Goal: Task Accomplishment & Management: Manage account settings

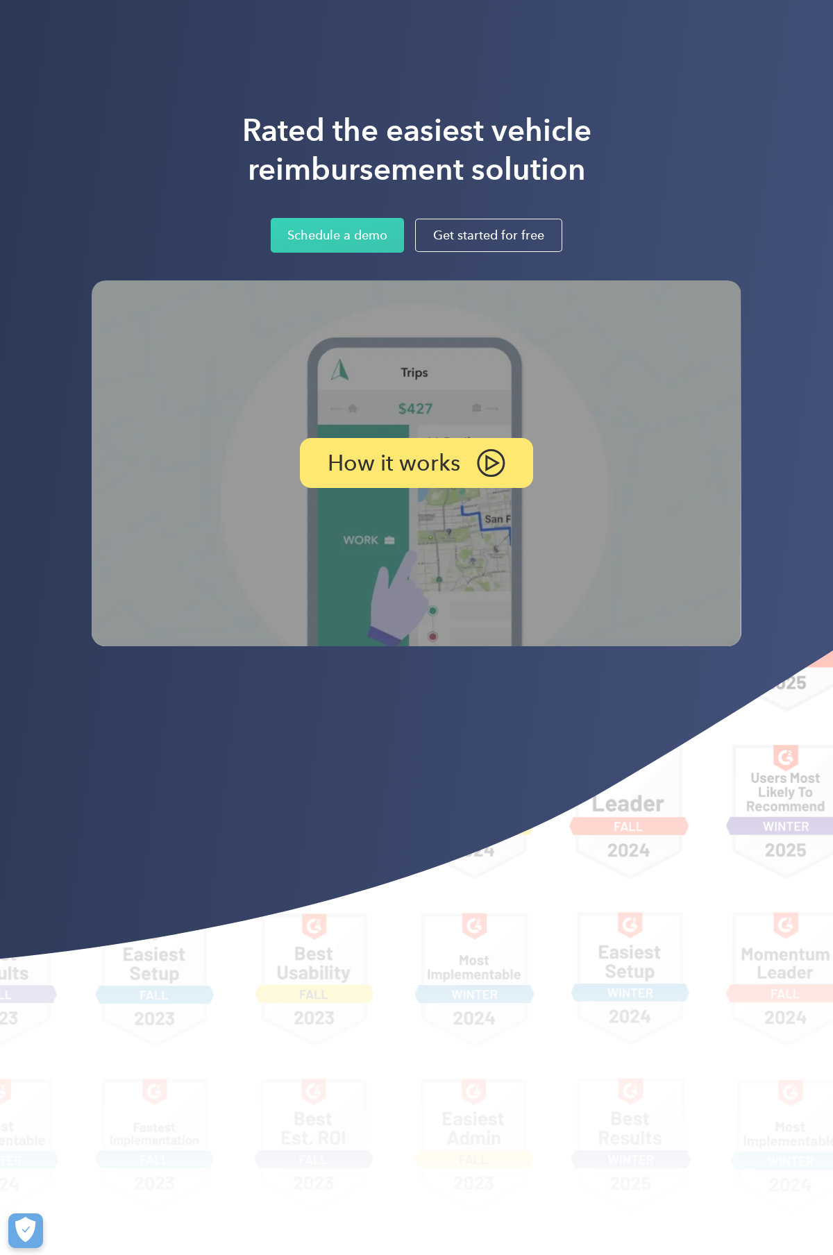
click at [695, 120] on div "Rated the easiest vehicle reimbursement solution Schedule a demo Get started fo…" at bounding box center [417, 182] width 650 height 142
click at [589, 30] on link "Login" at bounding box center [614, 25] width 55 height 26
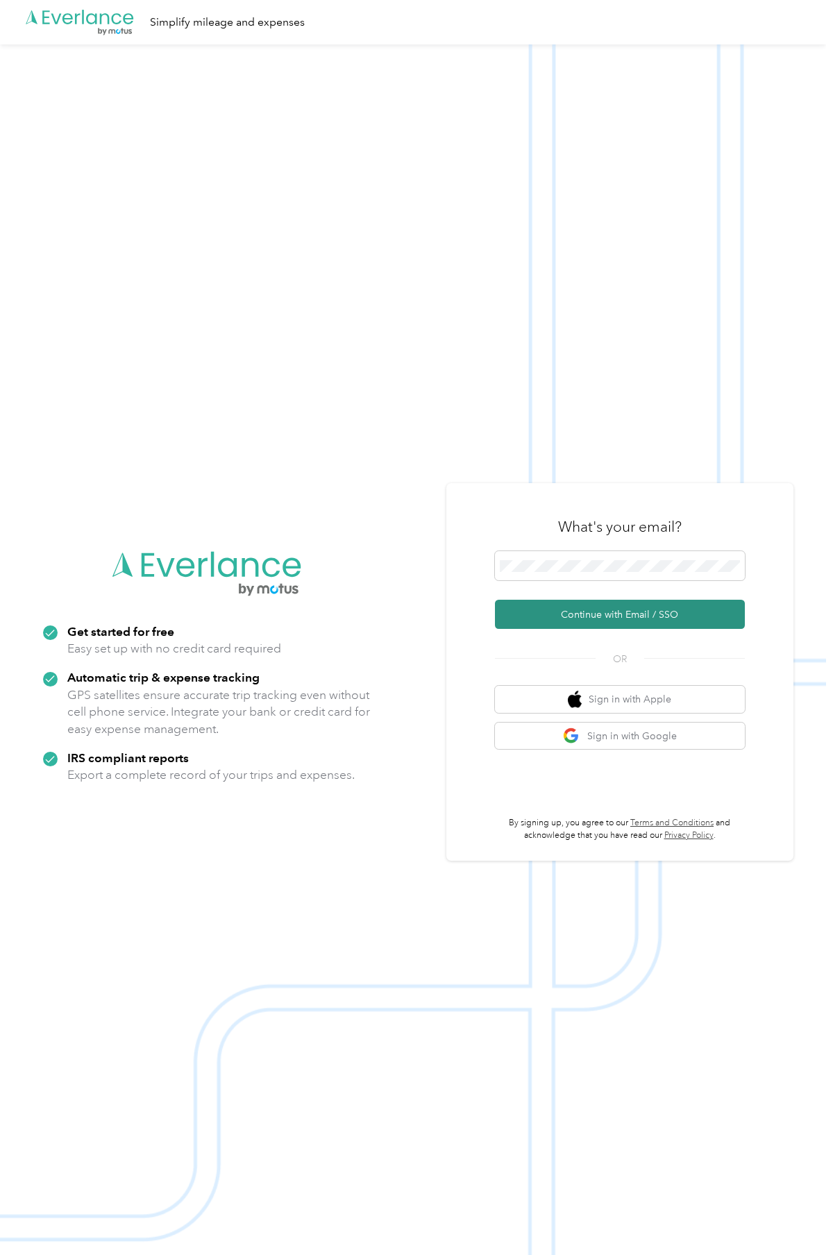
click at [672, 623] on button "Continue with Email / SSO" at bounding box center [620, 614] width 250 height 29
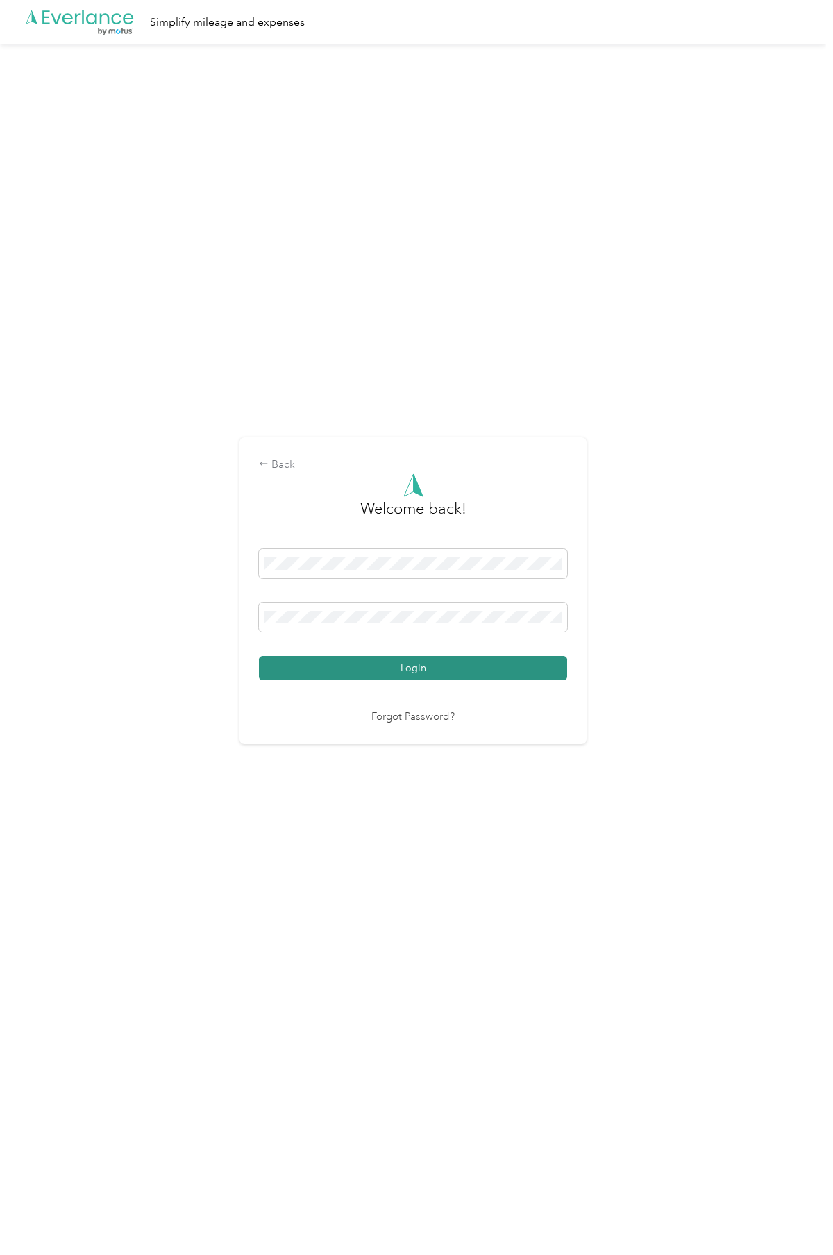
click at [398, 671] on button "Login" at bounding box center [413, 668] width 308 height 24
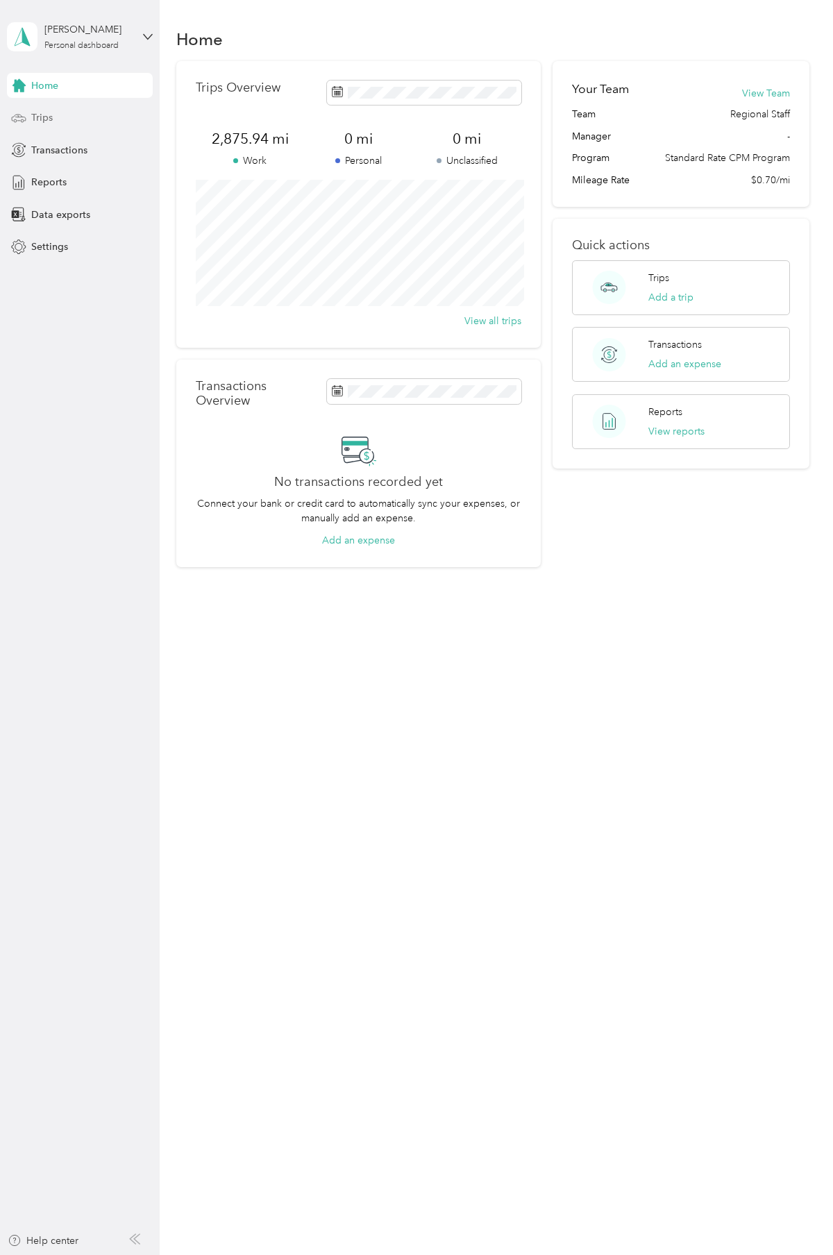
click at [40, 119] on span "Trips" at bounding box center [42, 117] width 22 height 15
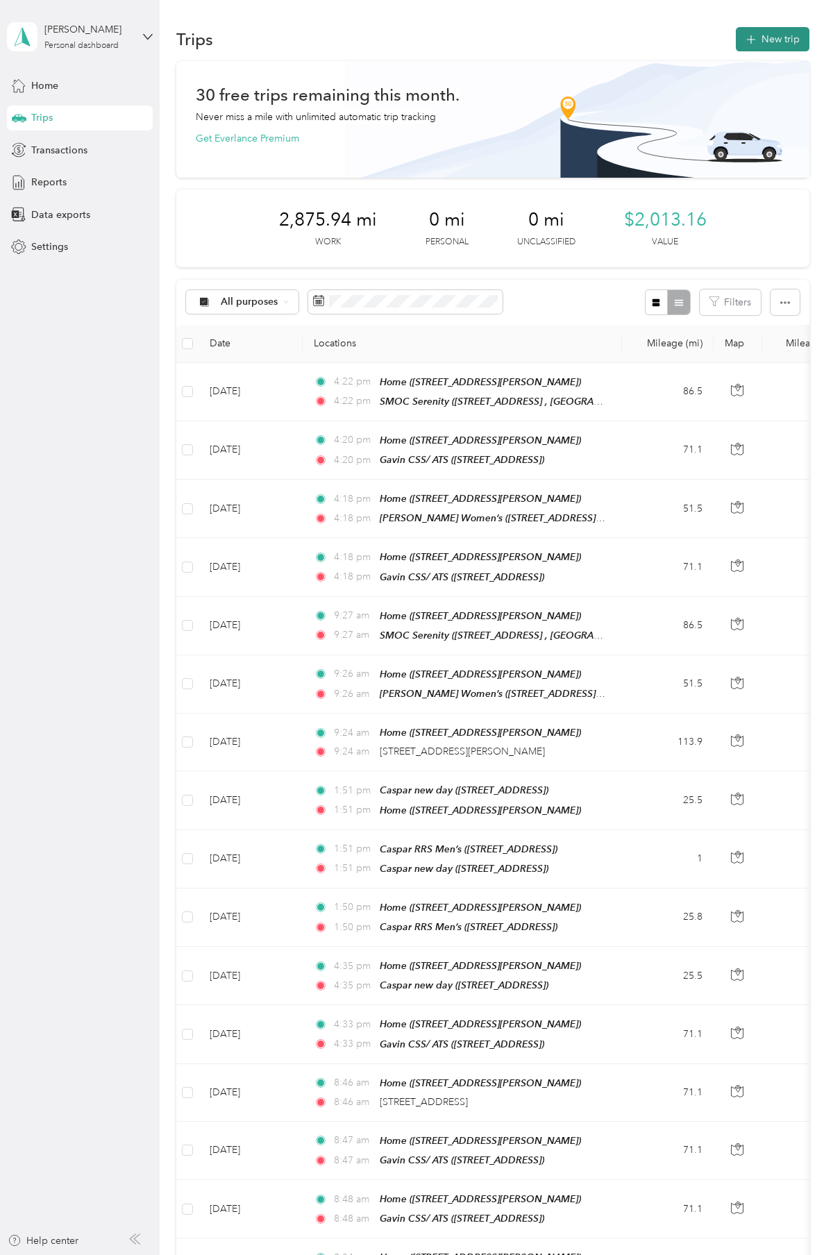
click at [795, 40] on button "New trip" at bounding box center [773, 39] width 74 height 24
click at [772, 35] on button "New trip" at bounding box center [773, 39] width 74 height 24
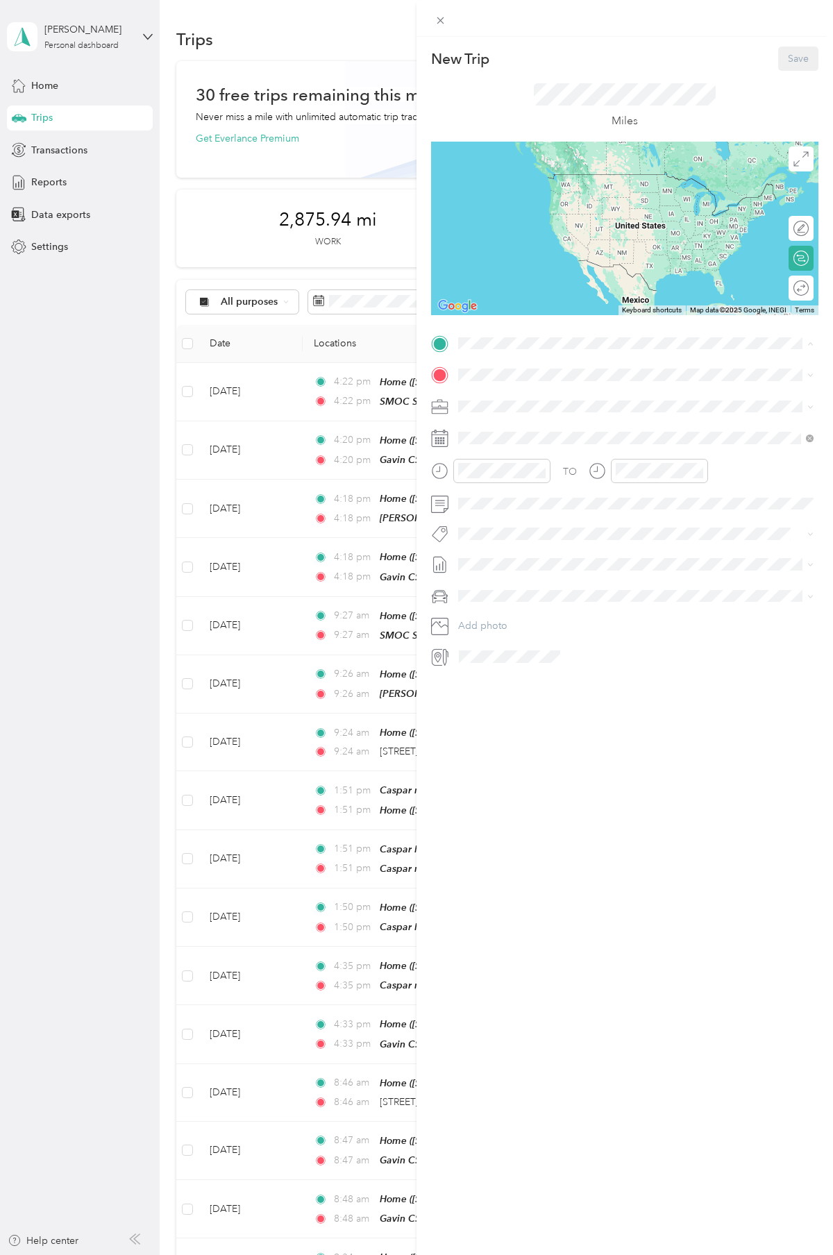
click at [507, 448] on strong "Home" at bounding box center [498, 442] width 27 height 12
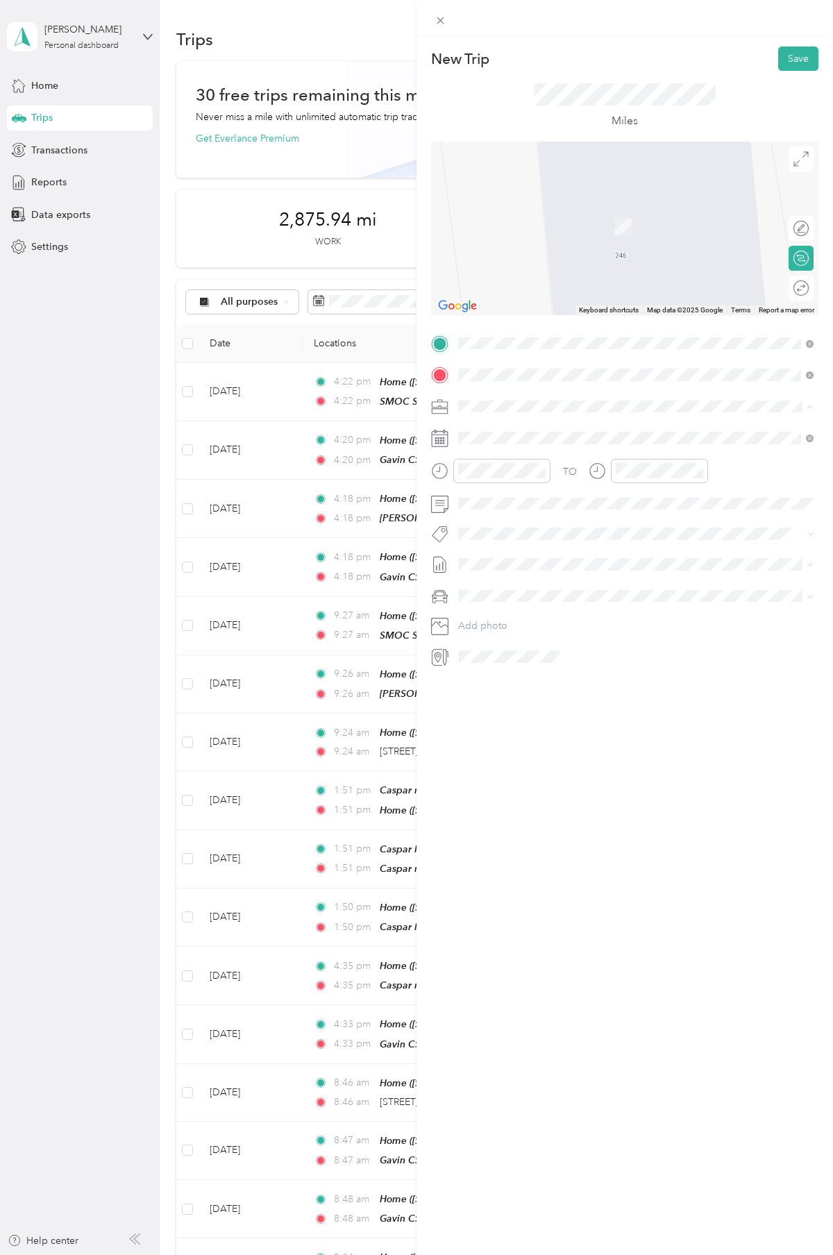
click at [537, 436] on div "[PERSON_NAME] Women’s [STREET_ADDRESS][PERSON_NAME]" at bounding box center [567, 437] width 165 height 29
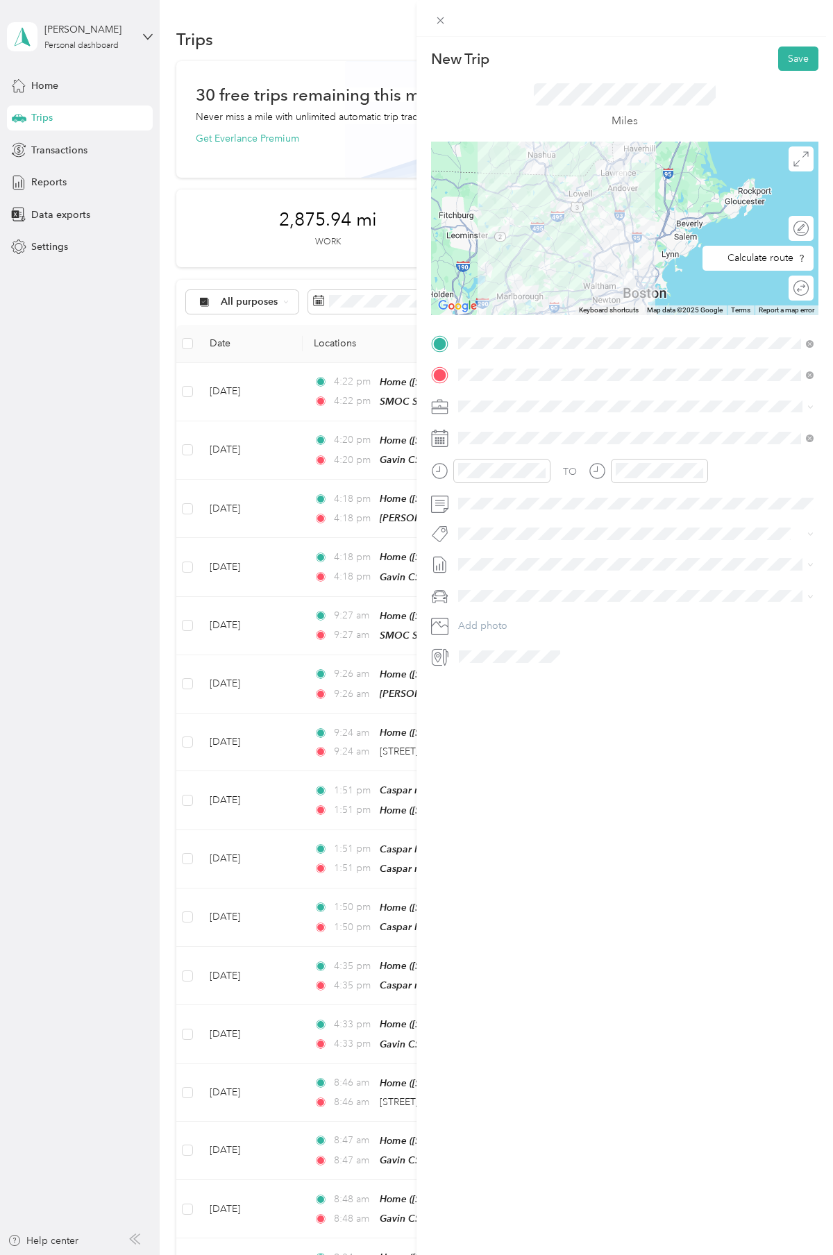
click at [798, 283] on icon at bounding box center [800, 287] width 15 height 15
click at [489, 444] on span at bounding box center [635, 438] width 365 height 22
click at [502, 517] on div "[DATE]" at bounding box center [540, 517] width 175 height 15
click at [493, 514] on icon at bounding box center [493, 517] width 14 height 14
click at [523, 651] on div "30" at bounding box center [523, 651] width 18 height 17
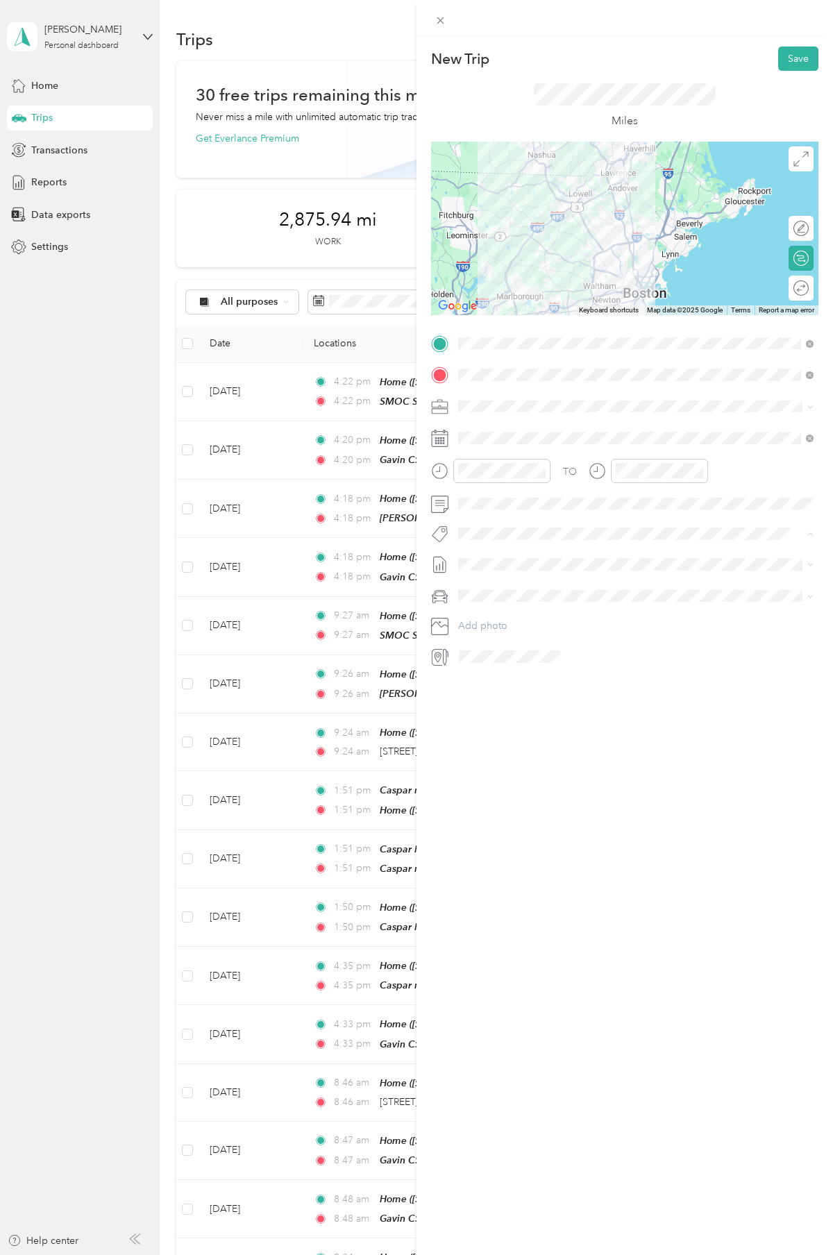
click at [485, 588] on button "Bsas" at bounding box center [481, 585] width 37 height 17
click at [498, 510] on span at bounding box center [635, 504] width 365 height 22
type button "Bsas"
click at [584, 889] on div "New Trip Save This trip cannot be edited because it is either under review, app…" at bounding box center [624, 664] width 416 height 1255
click at [486, 611] on span "[DATE]" at bounding box center [473, 612] width 31 height 15
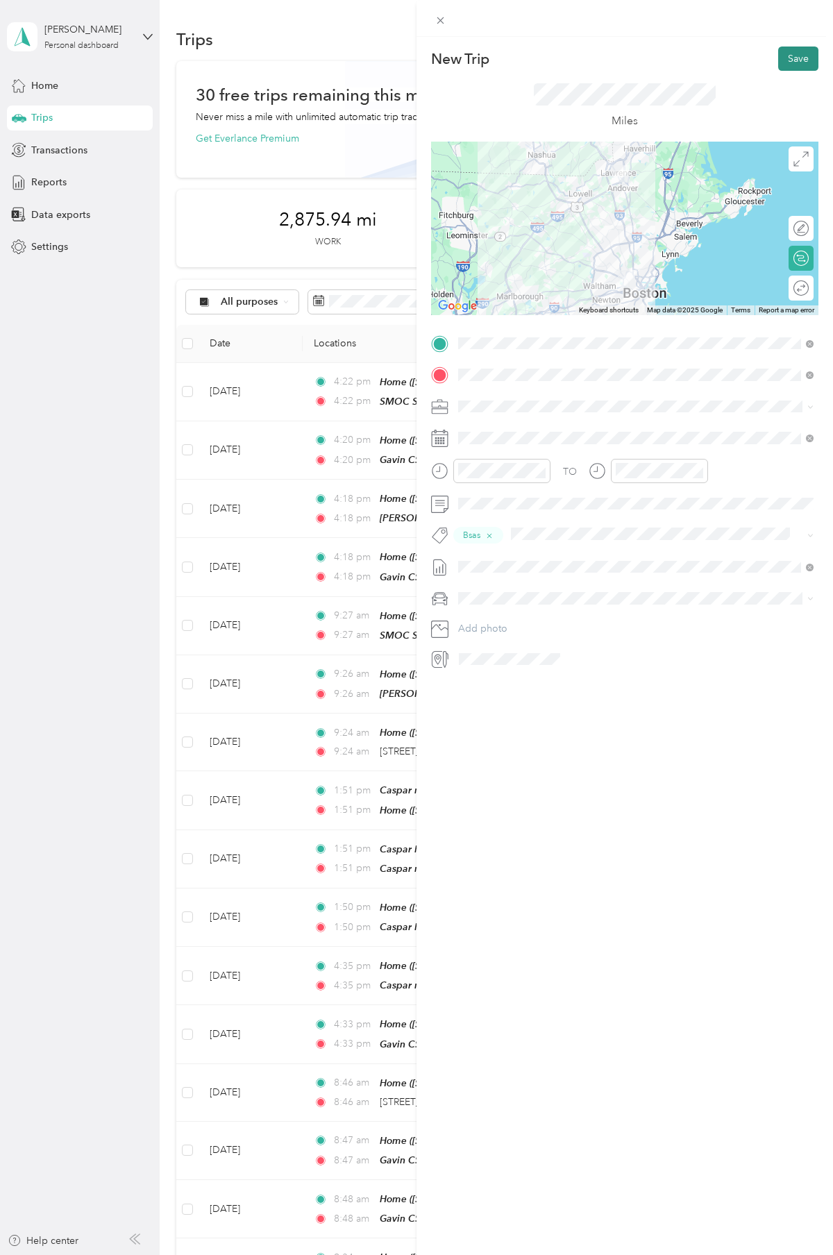
click at [809, 57] on button "Save" at bounding box center [798, 59] width 40 height 24
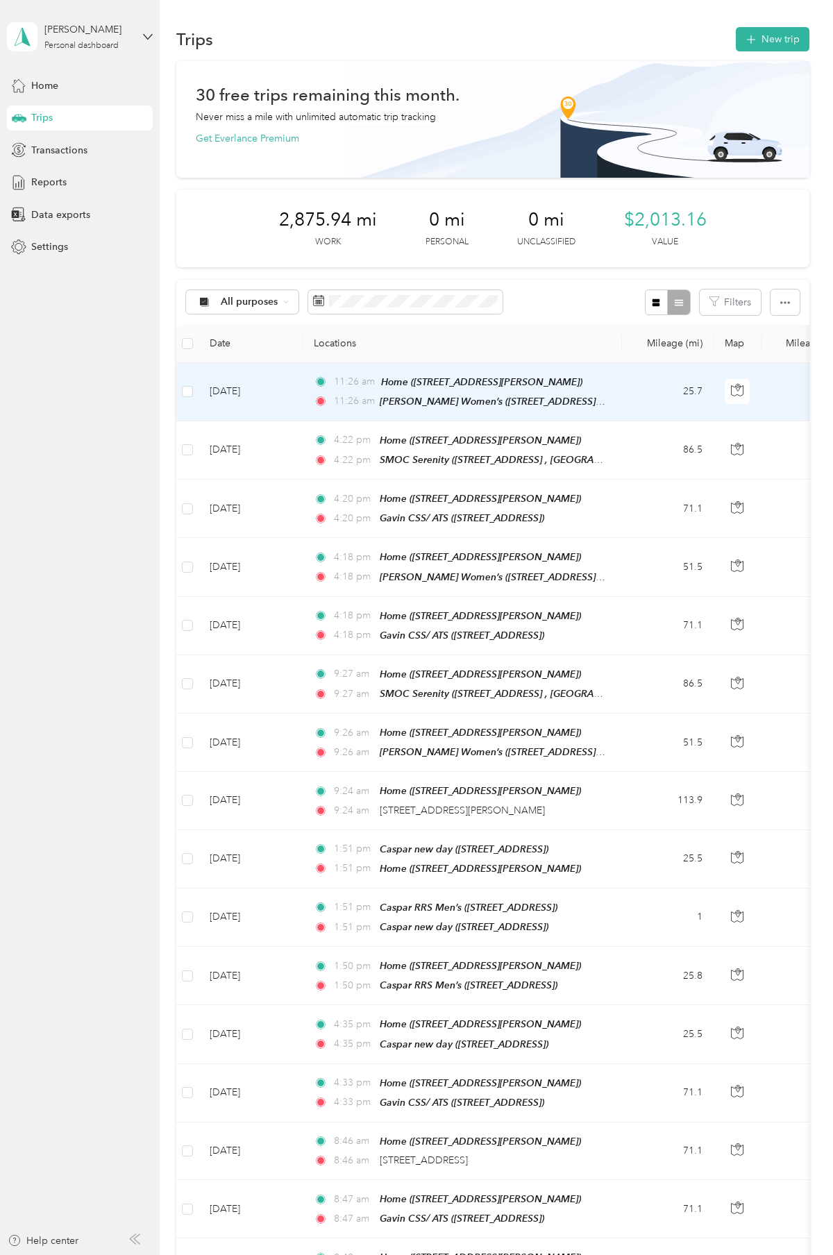
click at [652, 387] on td "25.7" at bounding box center [668, 392] width 92 height 58
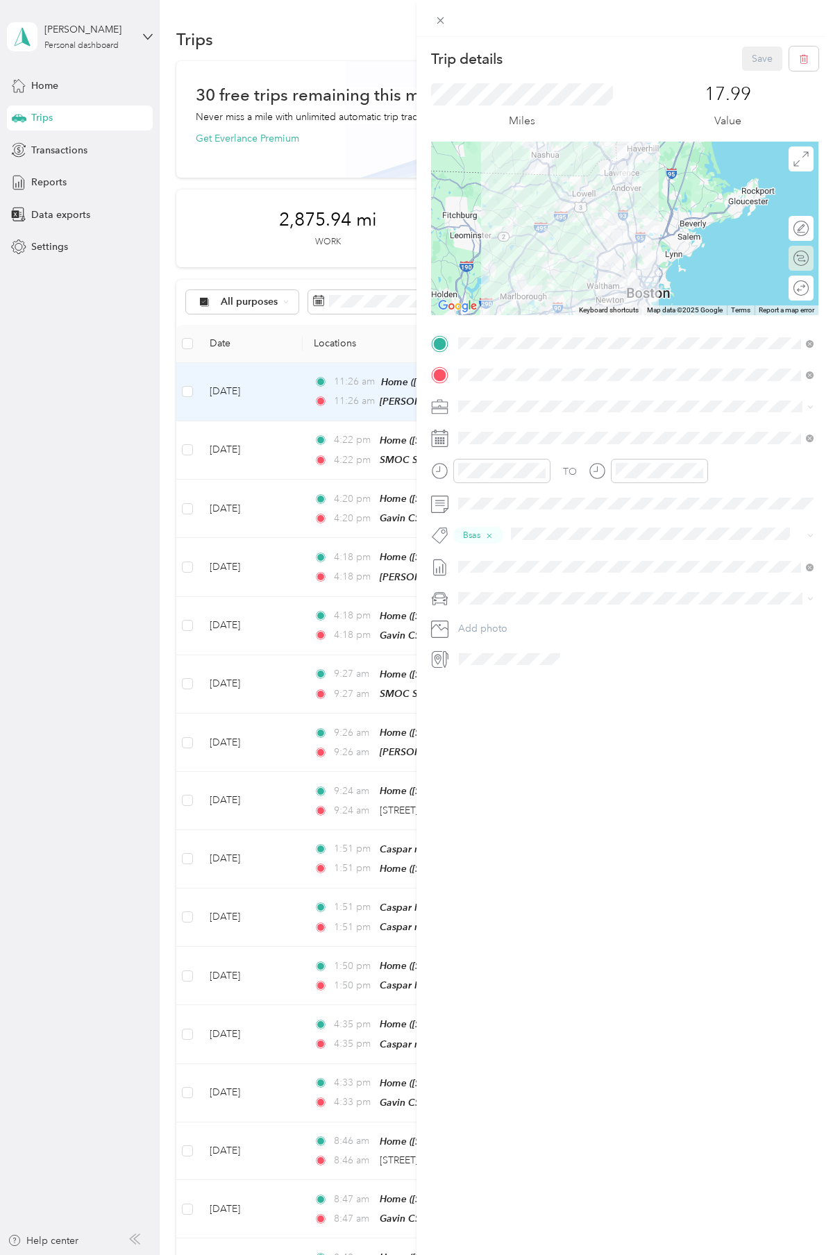
click at [809, 264] on div "Calculate route" at bounding box center [809, 258] width 0 height 15
click at [809, 231] on div "Edit route" at bounding box center [809, 228] width 0 height 15
click at [793, 227] on div at bounding box center [794, 228] width 29 height 15
click at [832, 257] on div at bounding box center [845, 258] width 0 height 12
click at [799, 256] on div at bounding box center [794, 258] width 29 height 15
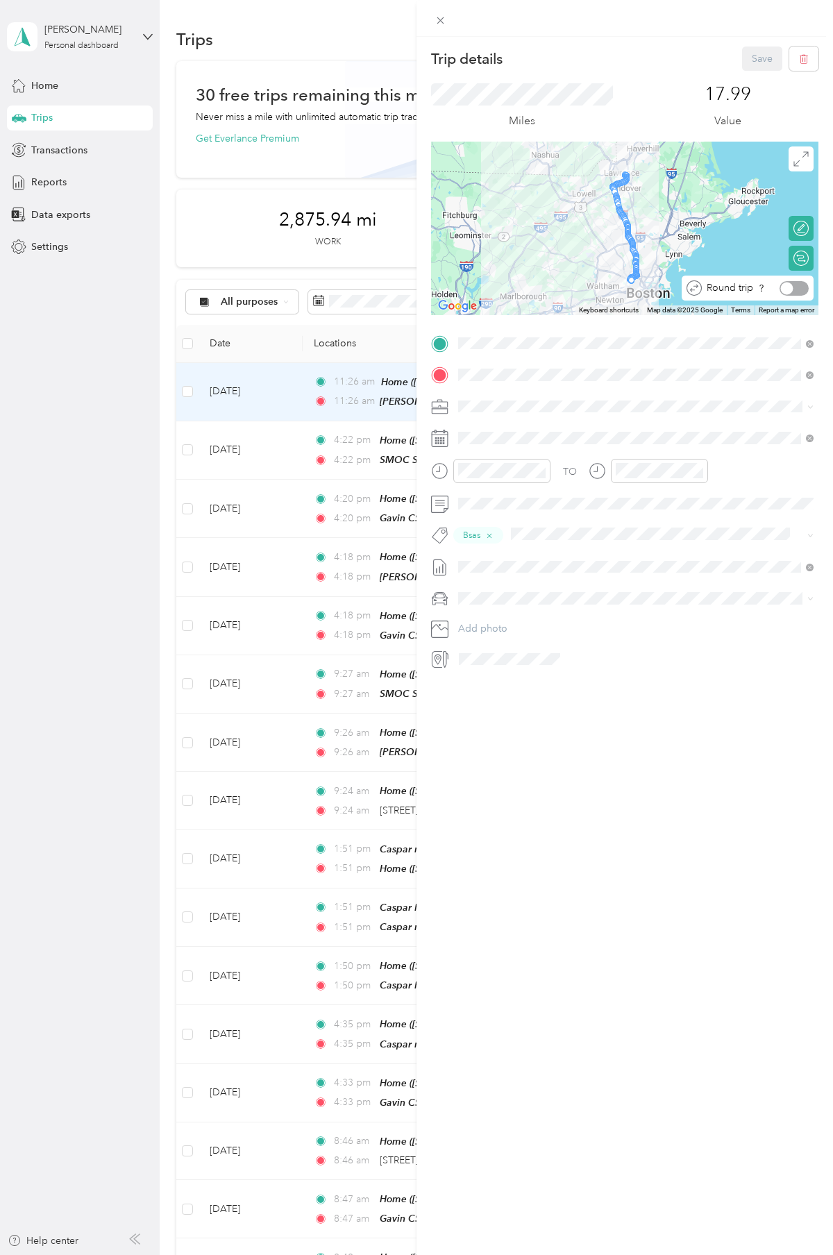
click at [800, 285] on div at bounding box center [794, 288] width 29 height 15
click at [766, 62] on button "Save" at bounding box center [762, 59] width 40 height 24
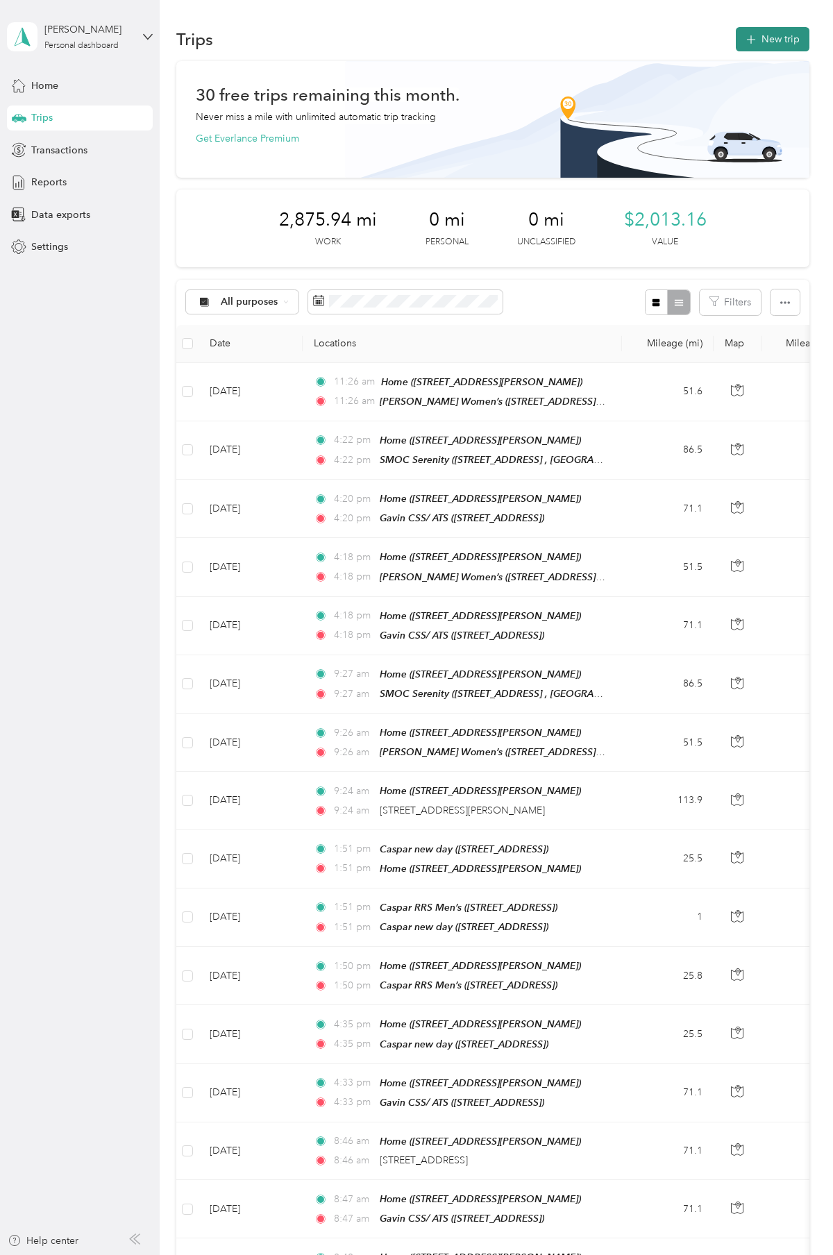
click at [768, 44] on button "New trip" at bounding box center [773, 39] width 74 height 24
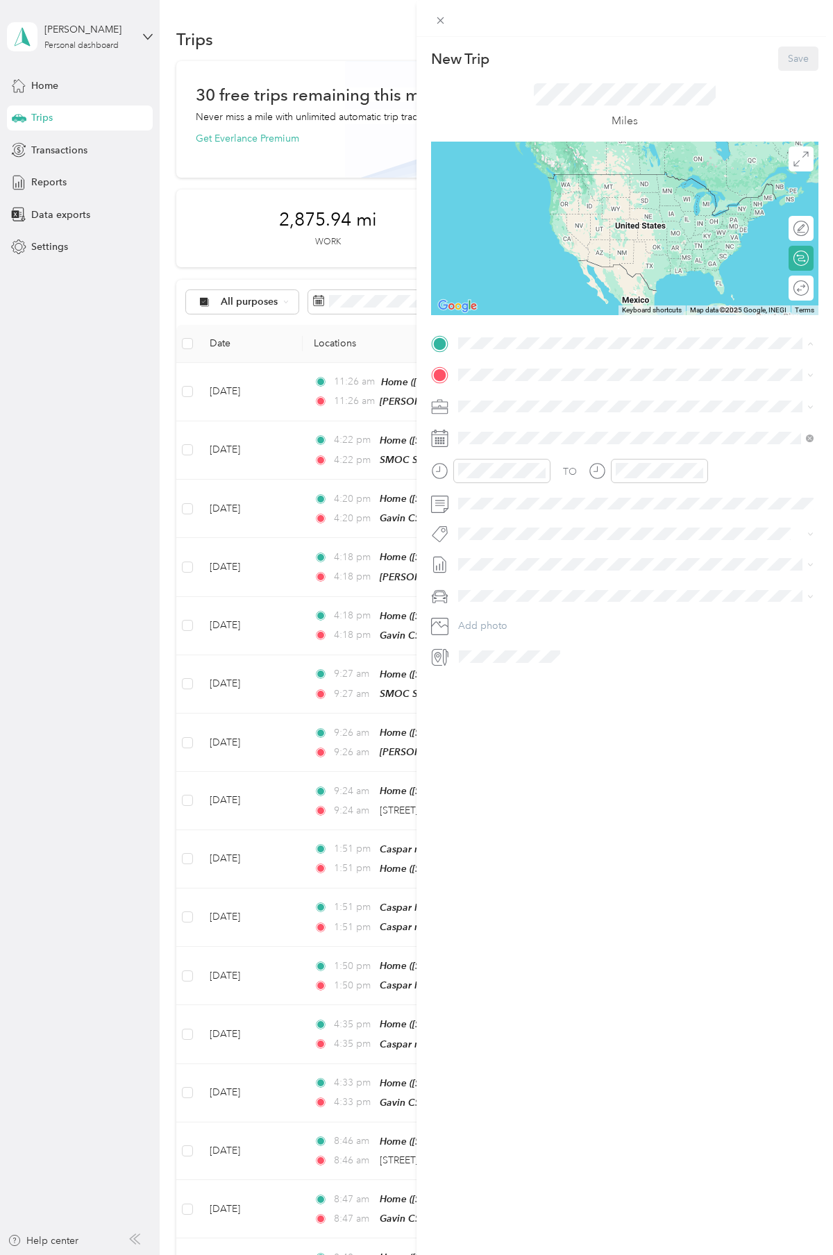
click at [518, 448] on div "Home" at bounding box center [567, 442] width 165 height 12
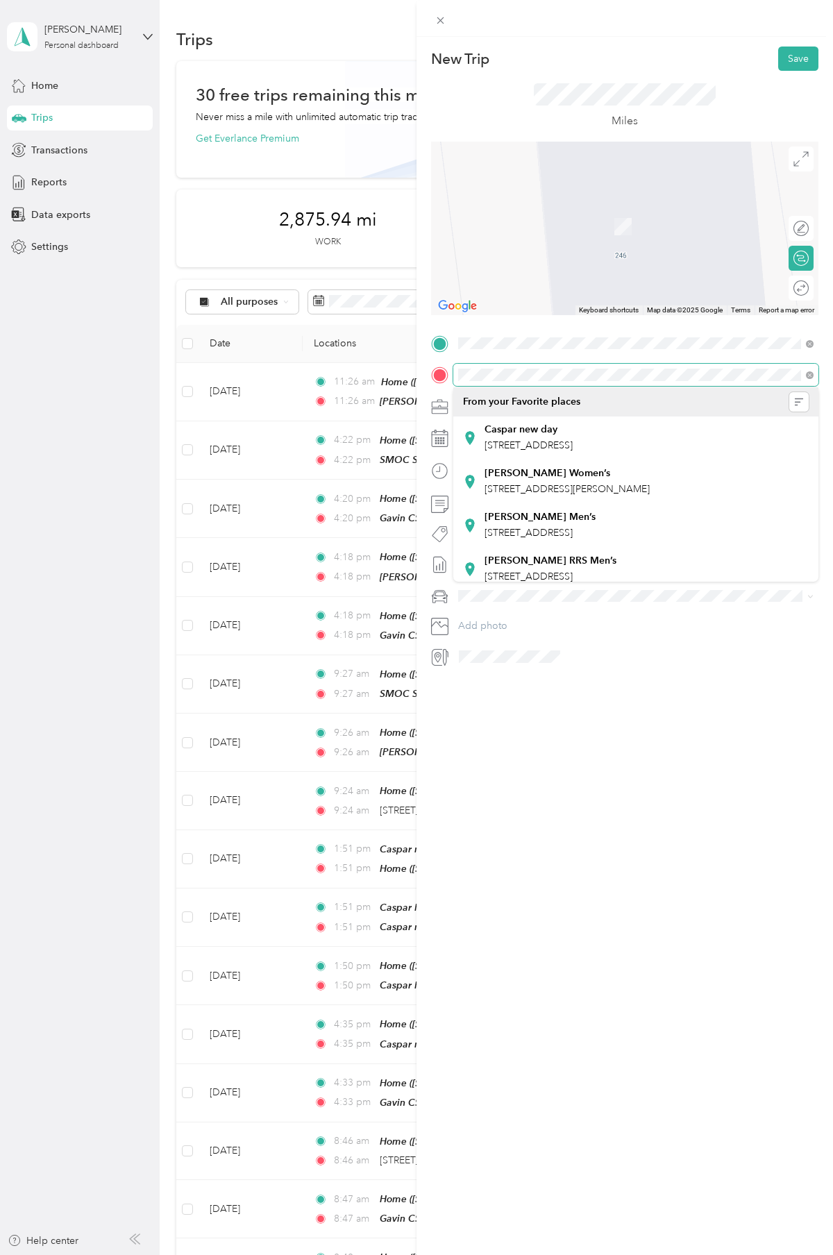
click at [412, 362] on div "New Trip Save This trip cannot be edited because it is either under review, app…" at bounding box center [416, 627] width 833 height 1255
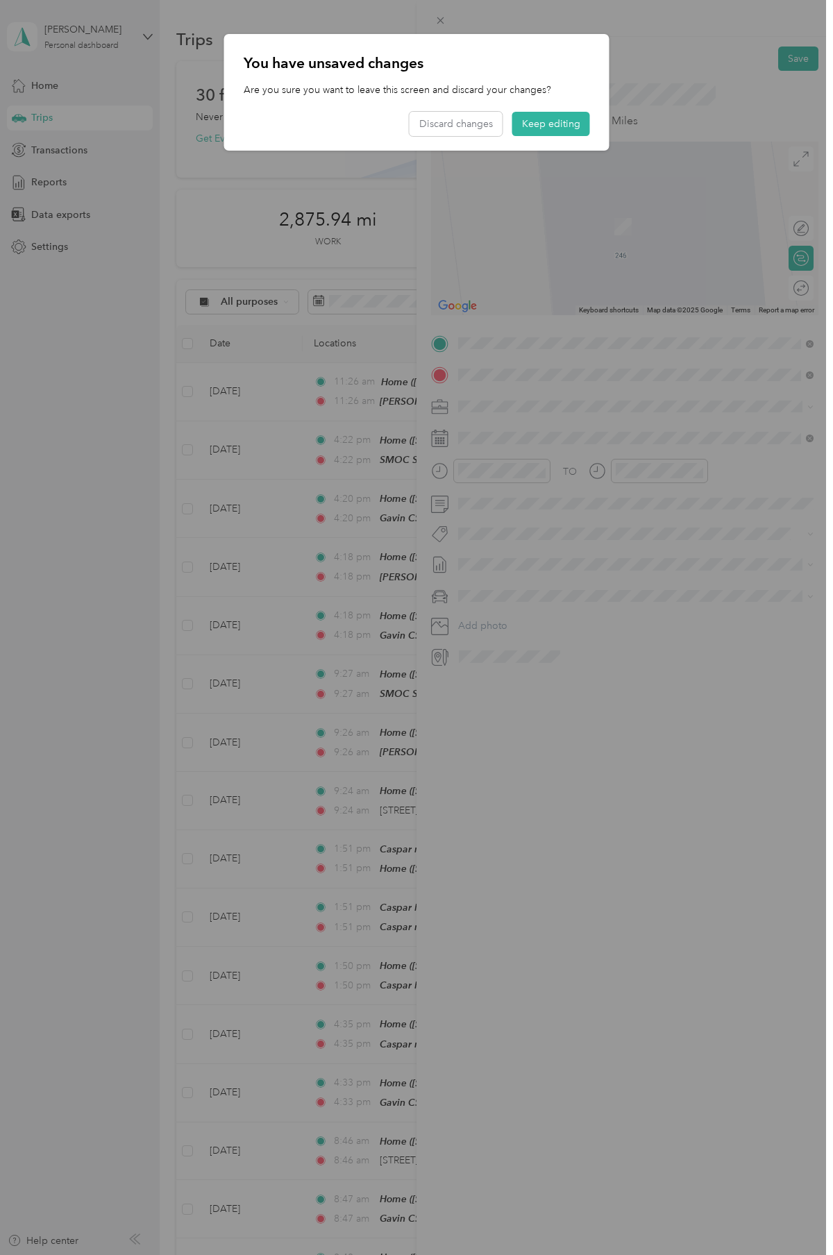
click at [525, 440] on span "[STREET_ADDRESS]" at bounding box center [529, 445] width 88 height 12
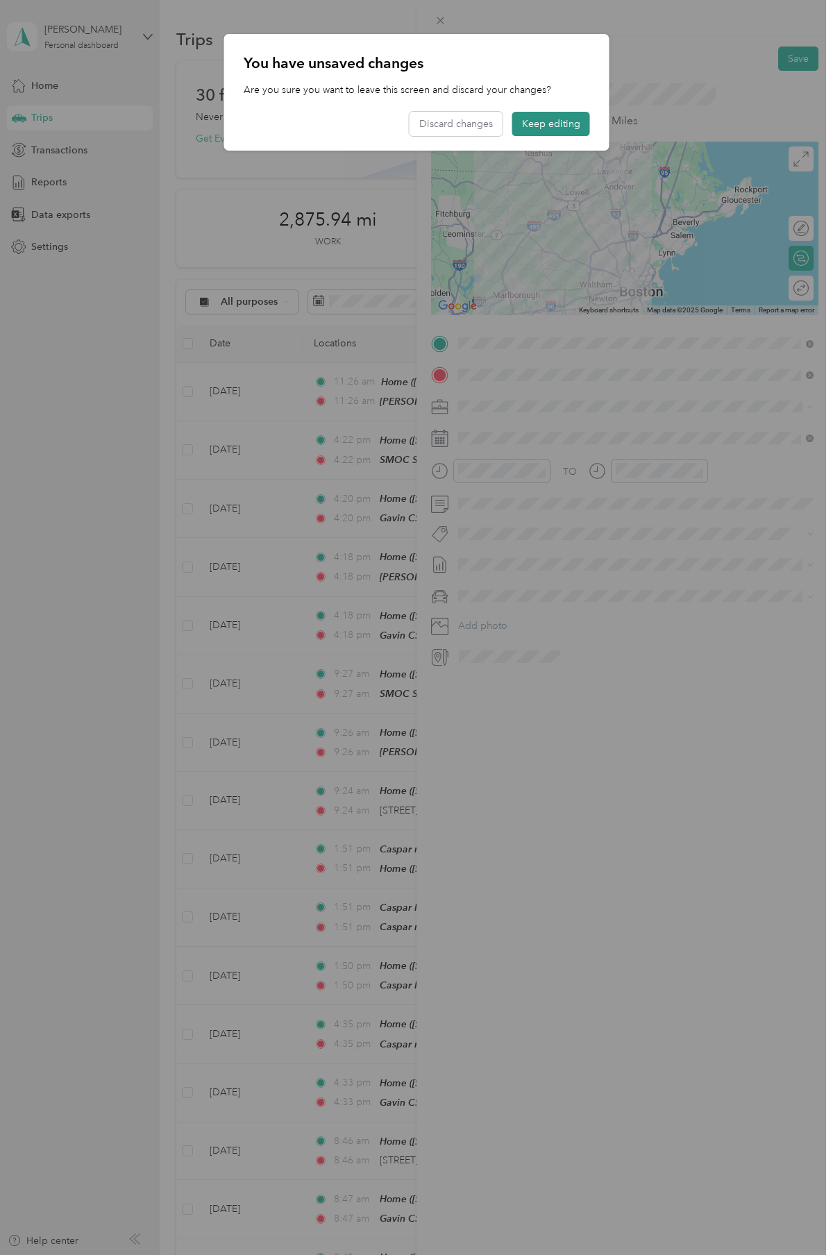
click at [547, 124] on button "Keep editing" at bounding box center [551, 124] width 78 height 24
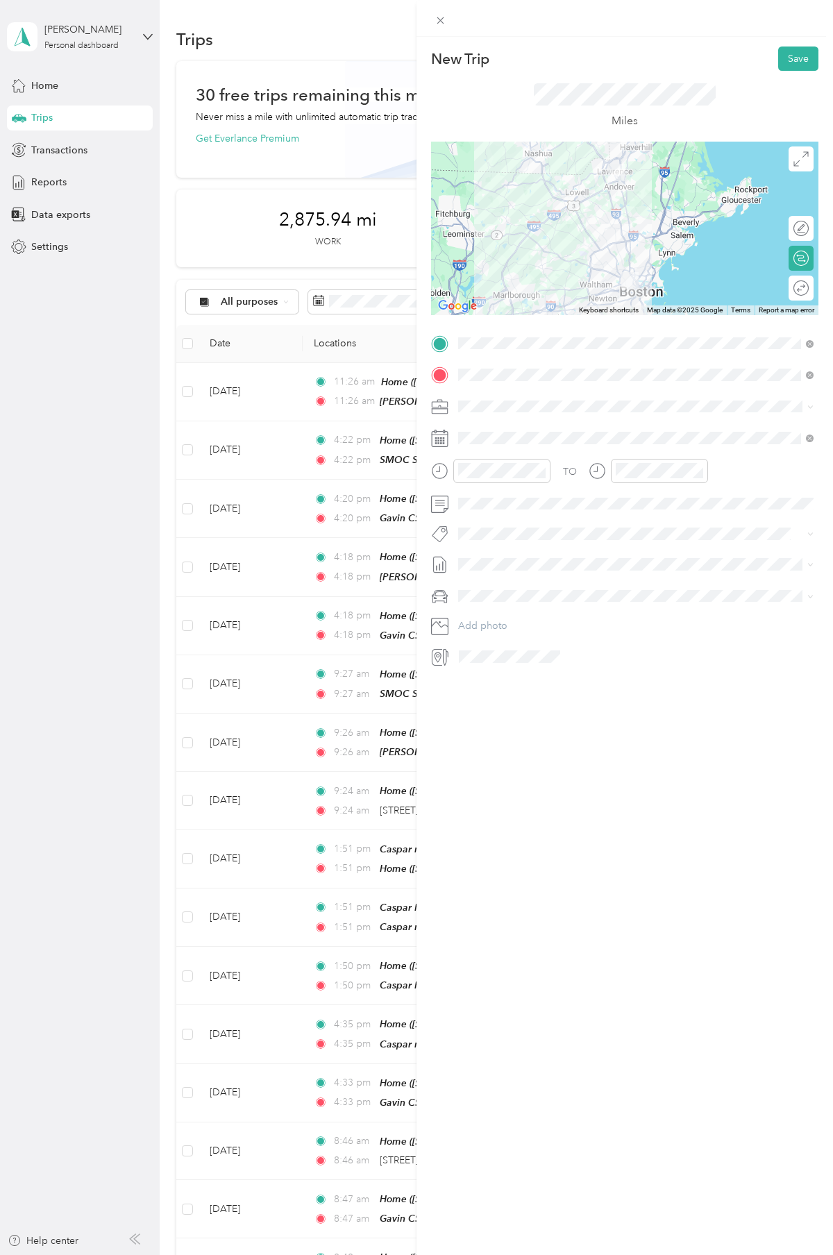
click at [805, 287] on icon at bounding box center [800, 287] width 15 height 15
click at [787, 282] on div at bounding box center [787, 288] width 12 height 12
click at [489, 514] on icon at bounding box center [493, 517] width 14 height 14
click at [560, 629] on div "25" at bounding box center [559, 630] width 18 height 17
click at [454, 498] on span at bounding box center [635, 504] width 365 height 22
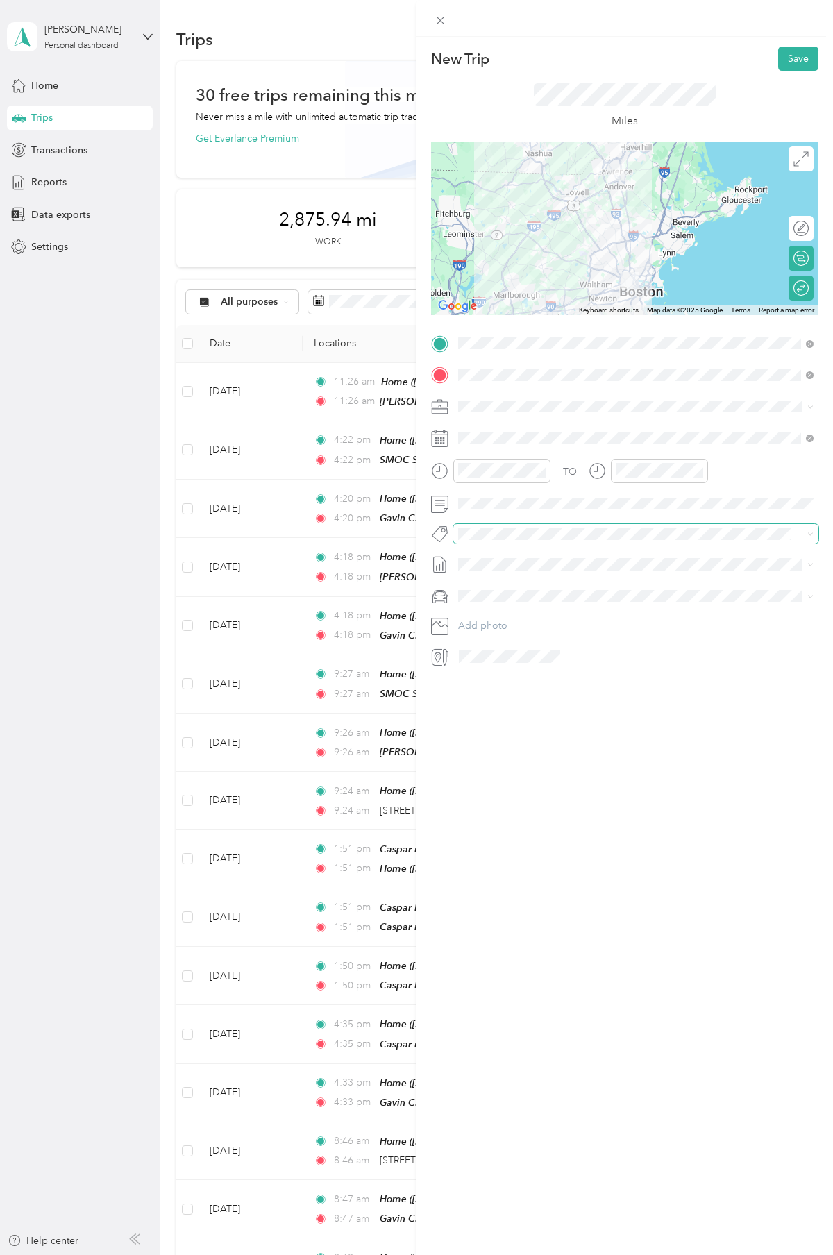
click at [480, 540] on span at bounding box center [624, 534] width 342 height 15
click at [482, 580] on span "Bsas" at bounding box center [481, 585] width 17 height 12
click at [485, 612] on span "[DATE]" at bounding box center [473, 612] width 31 height 15
click at [802, 67] on button "Save" at bounding box center [798, 59] width 40 height 24
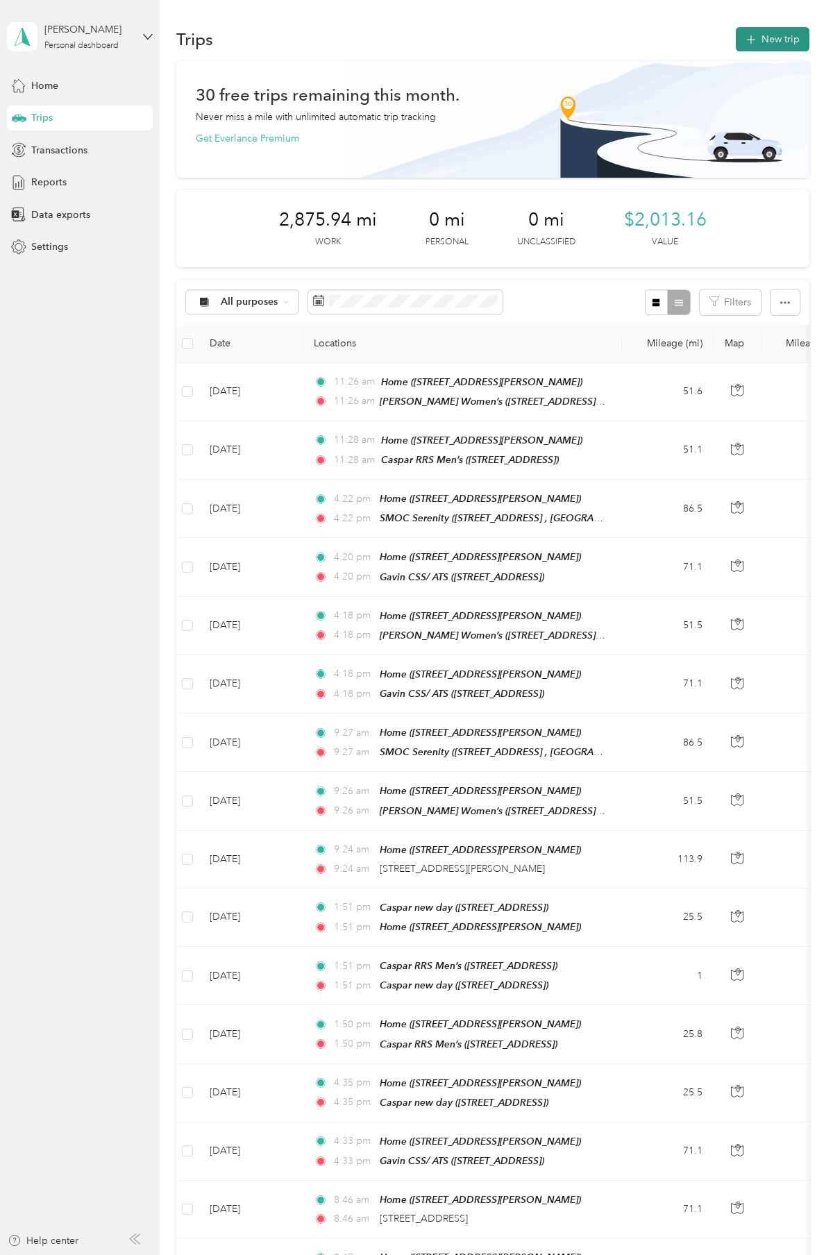
click at [784, 34] on button "New trip" at bounding box center [773, 39] width 74 height 24
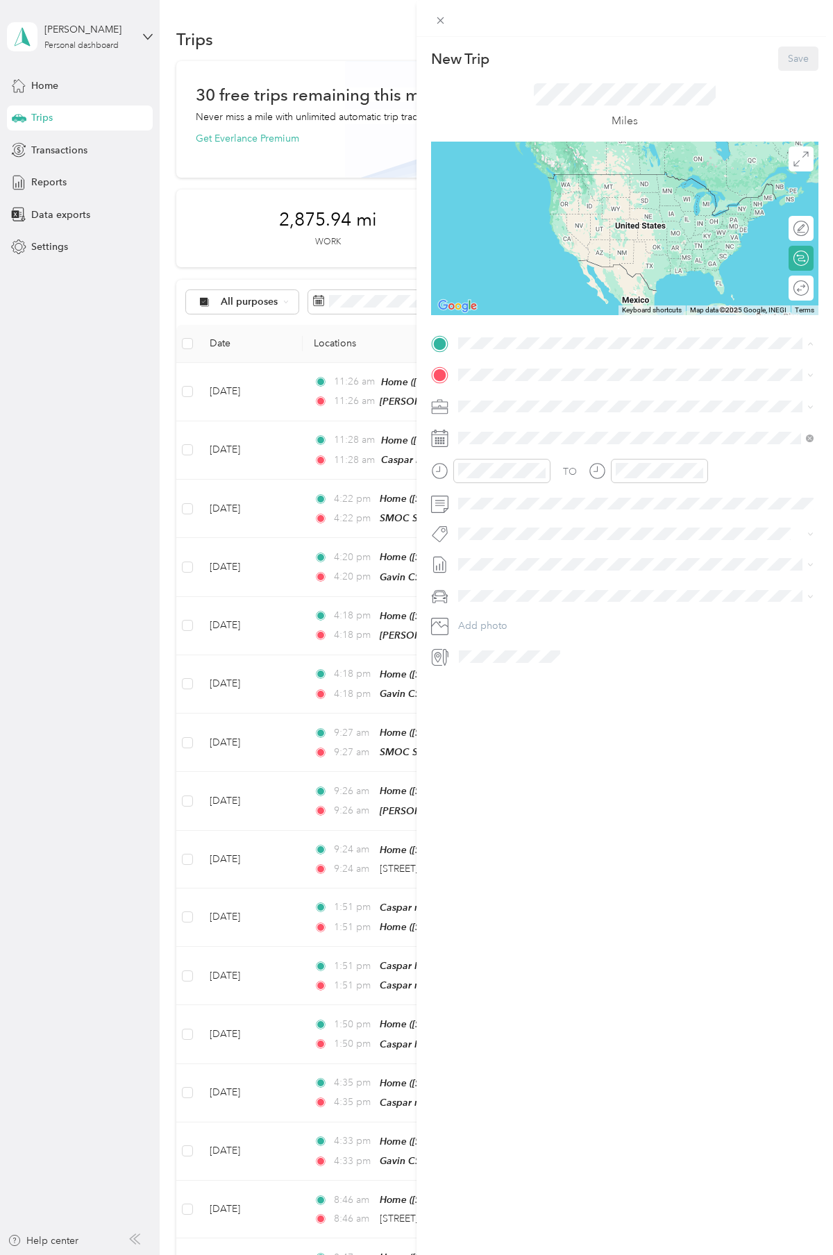
click at [500, 444] on li "Home [STREET_ADDRESS][PERSON_NAME][PERSON_NAME]" at bounding box center [635, 450] width 365 height 44
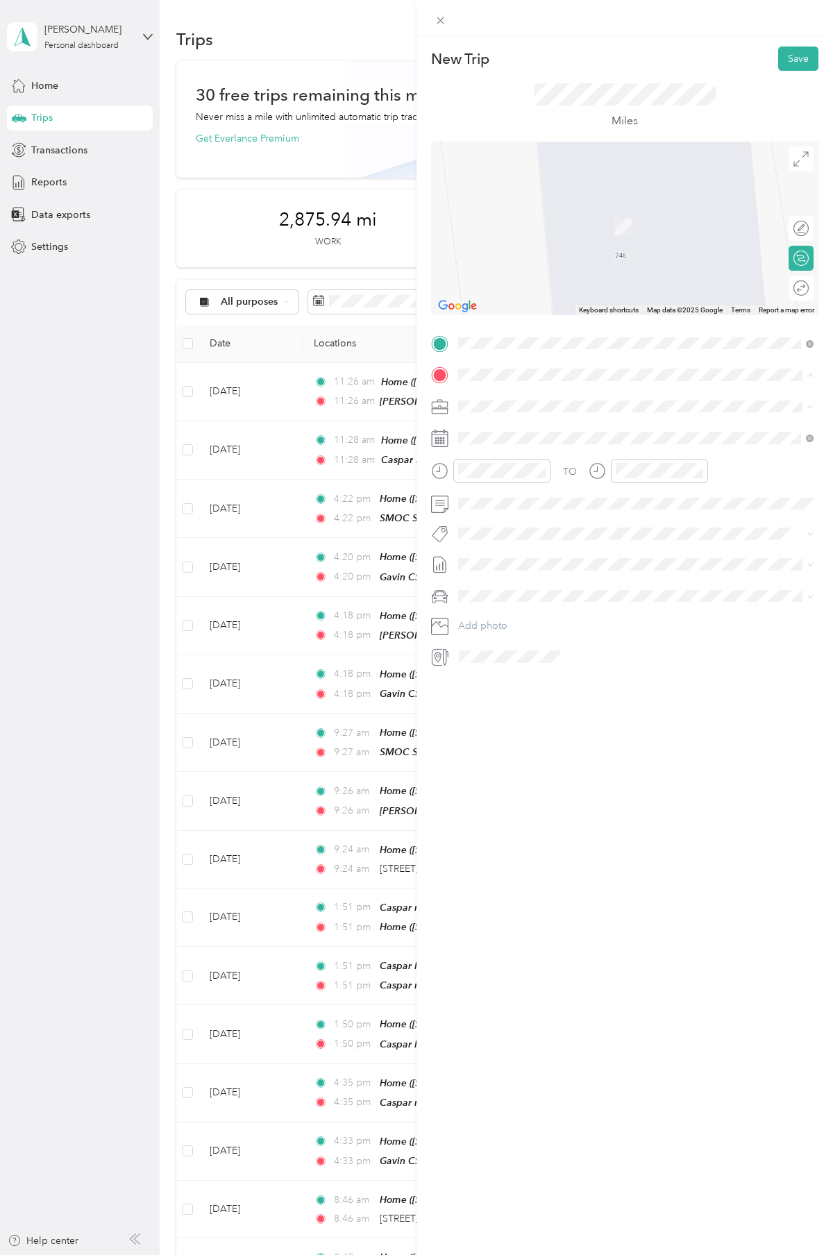
click at [514, 539] on span "[STREET_ADDRESS][PERSON_NAME]" at bounding box center [567, 533] width 165 height 12
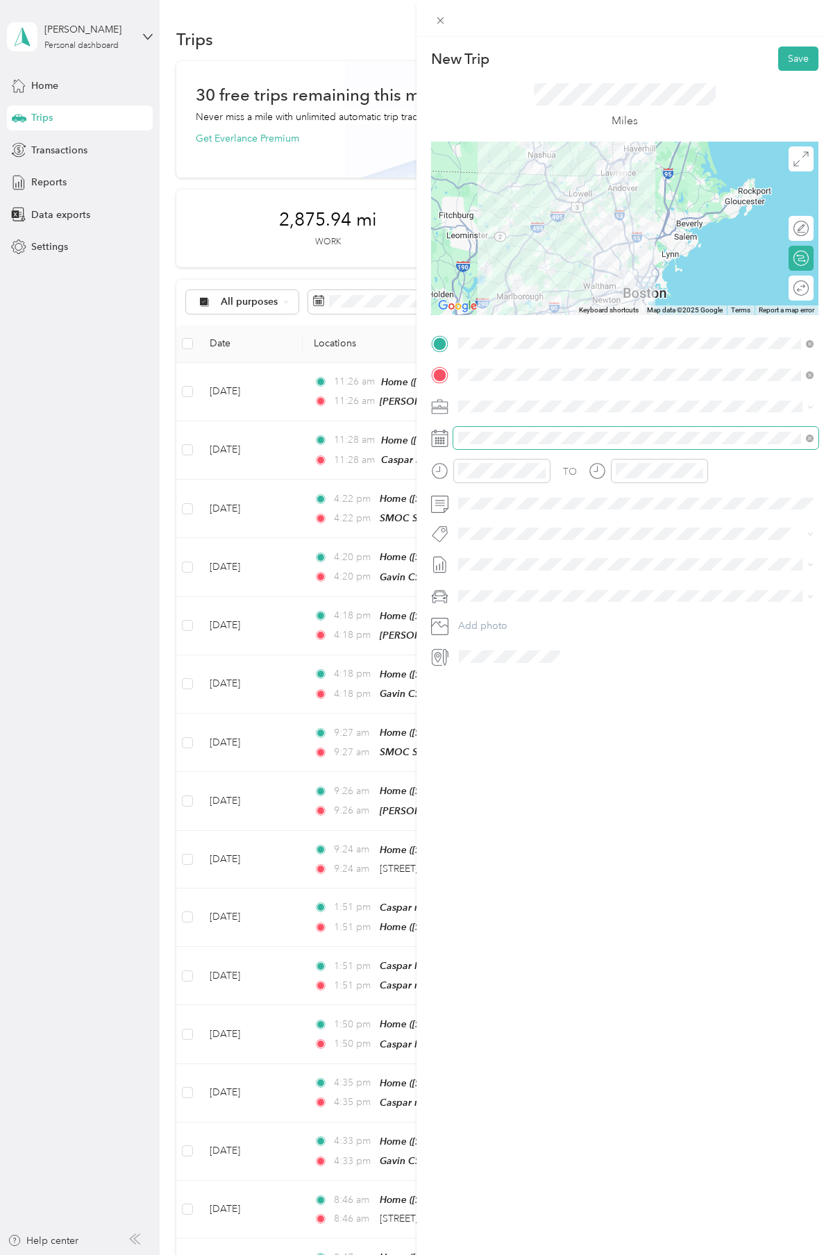
click at [503, 448] on span at bounding box center [635, 438] width 365 height 22
click at [496, 516] on icon at bounding box center [493, 517] width 14 height 14
click at [539, 631] on div "24" at bounding box center [541, 630] width 18 height 17
click at [491, 510] on span at bounding box center [635, 504] width 365 height 22
click at [513, 580] on div "Bsas" at bounding box center [636, 585] width 346 height 17
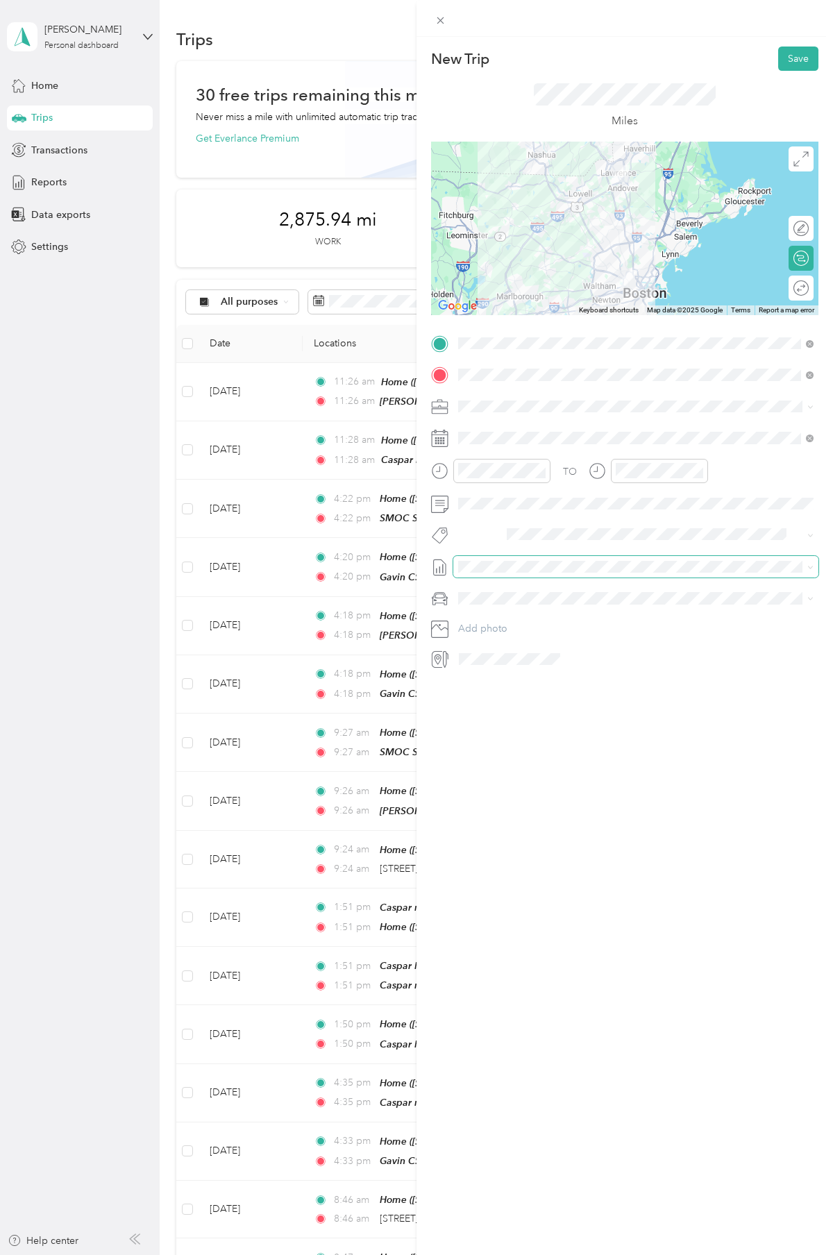
click at [499, 576] on span at bounding box center [635, 567] width 365 height 22
click at [479, 612] on span "[DATE]" at bounding box center [473, 612] width 31 height 15
click at [799, 298] on div "Round trip" at bounding box center [801, 288] width 25 height 25
click at [799, 292] on div at bounding box center [794, 288] width 29 height 15
click at [799, 58] on button "Save" at bounding box center [798, 59] width 40 height 24
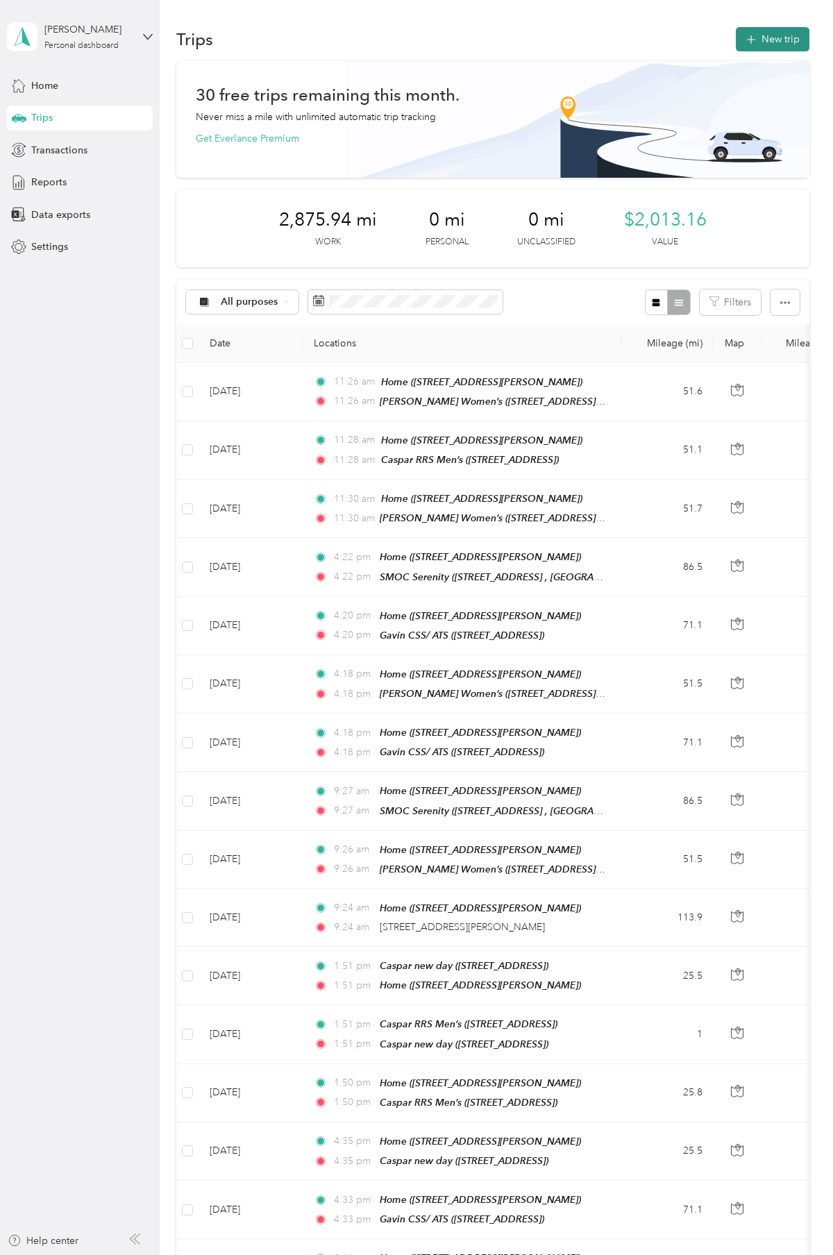
click at [768, 40] on button "New trip" at bounding box center [773, 39] width 74 height 24
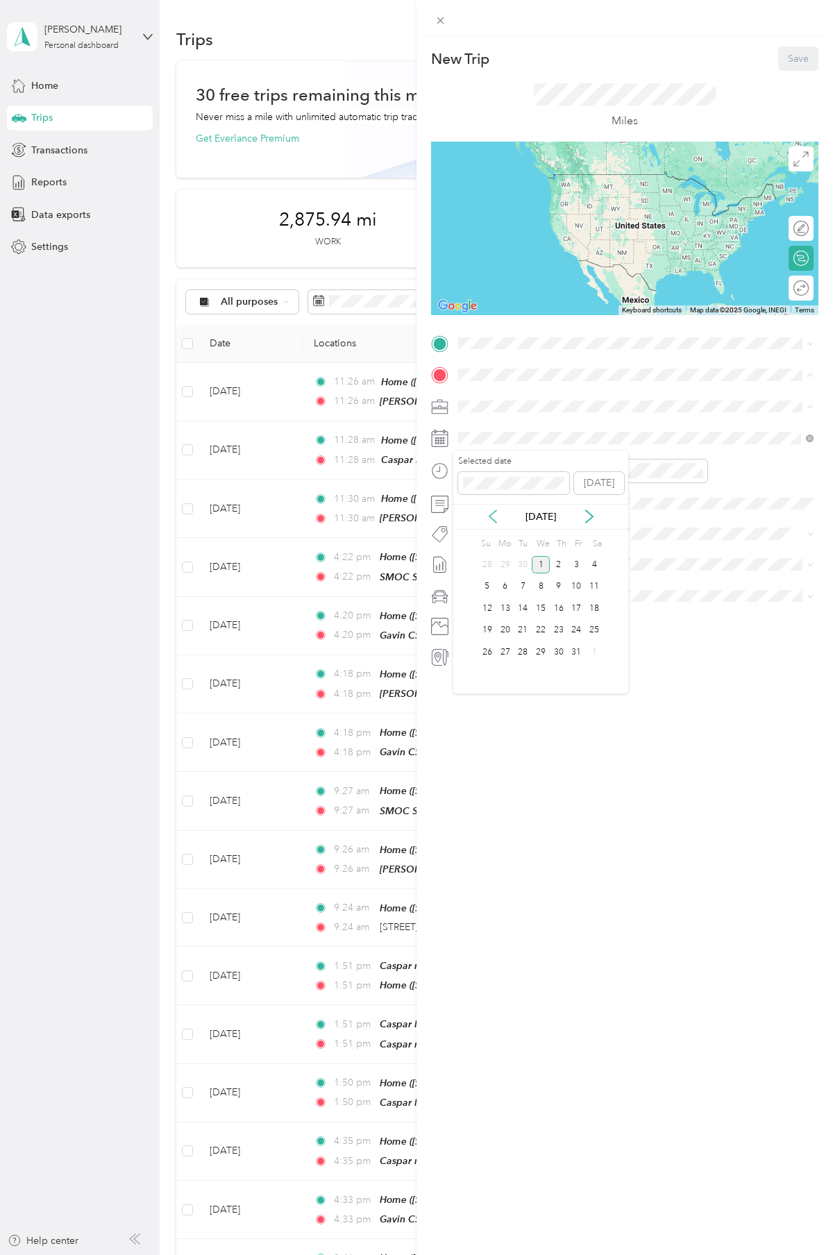
click at [492, 514] on icon at bounding box center [493, 517] width 14 height 14
click at [526, 630] on div "23" at bounding box center [523, 630] width 18 height 17
click at [550, 350] on span at bounding box center [635, 343] width 365 height 22
click at [521, 464] on span "[STREET_ADDRESS][PERSON_NAME]" at bounding box center [567, 458] width 165 height 12
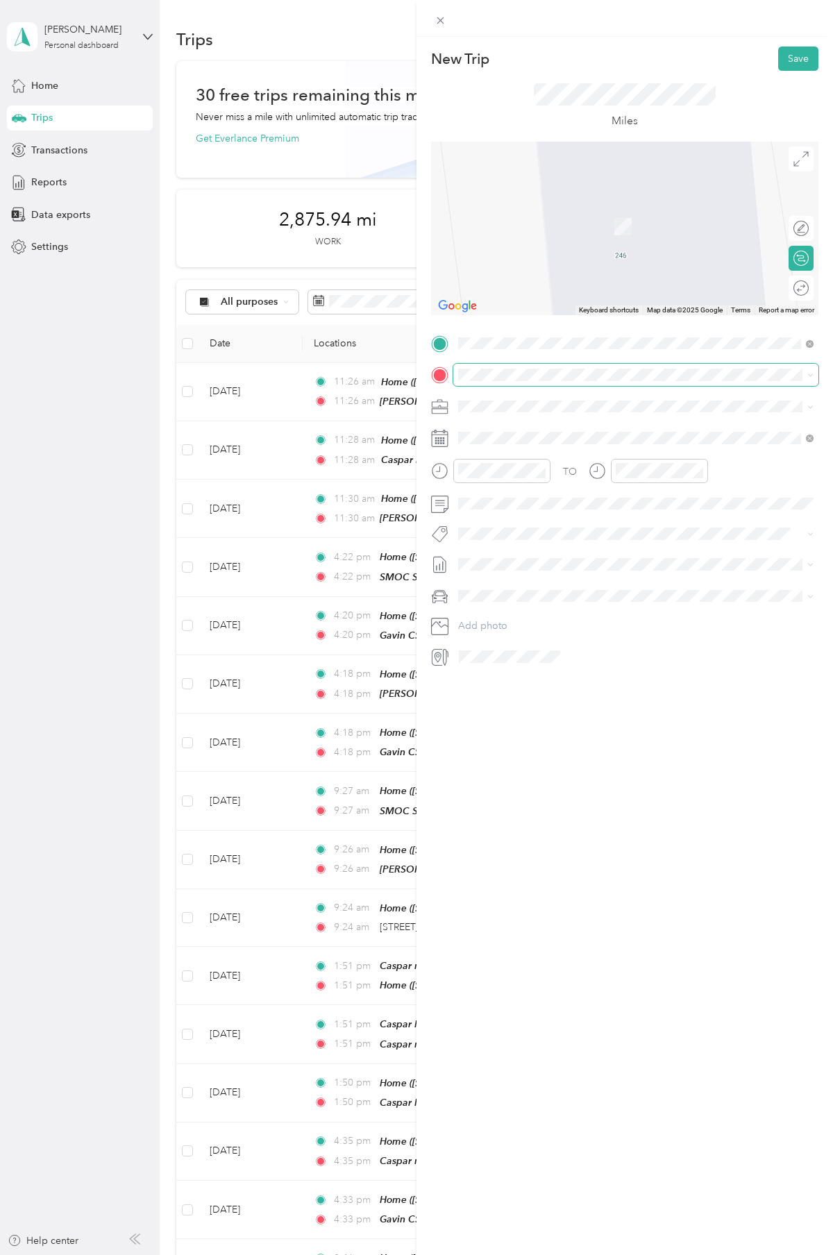
click at [524, 382] on span at bounding box center [635, 375] width 365 height 22
click at [548, 436] on div "SMOC Serenity [STREET_ADDRESS]" at bounding box center [529, 437] width 88 height 29
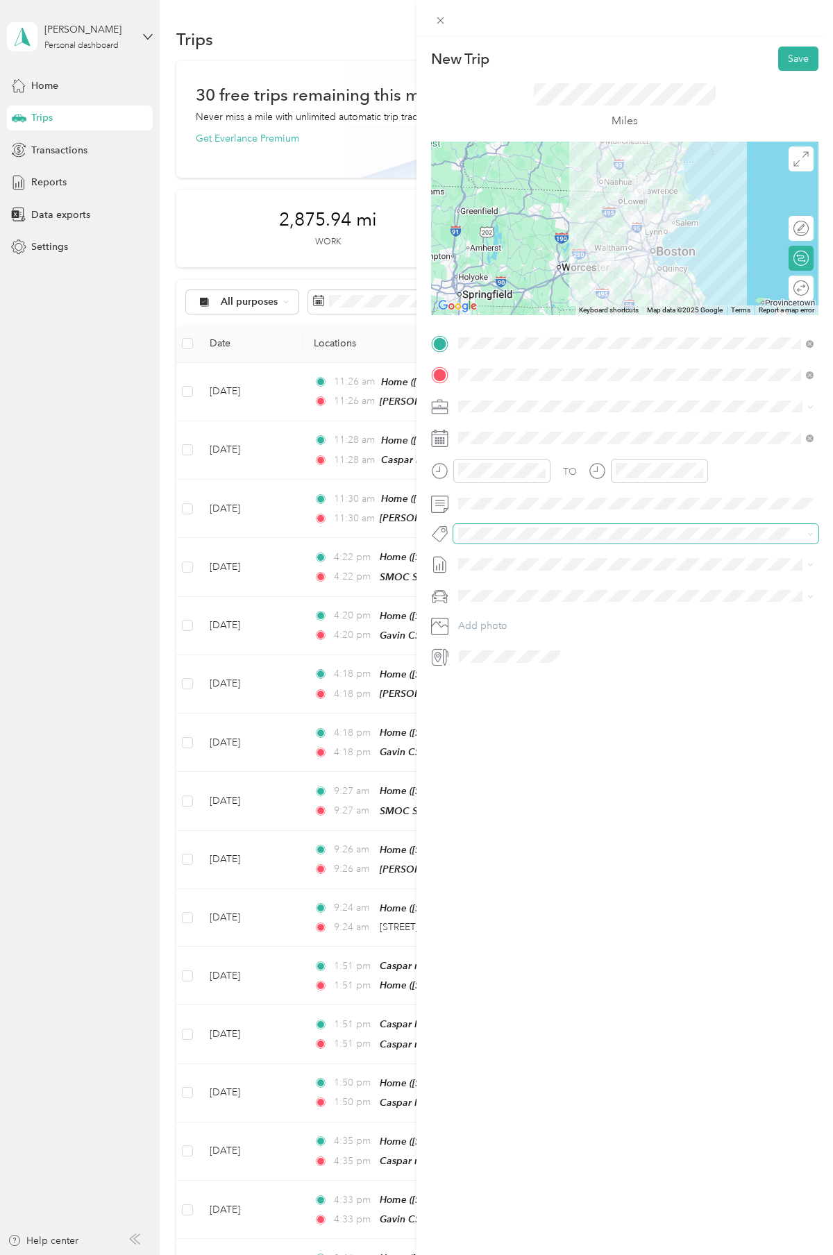
click at [508, 1254] on div "New Trip Save This trip cannot be edited because it is either under review, app…" at bounding box center [413, 1255] width 826 height 0
click at [500, 592] on div "Bsas" at bounding box center [636, 585] width 346 height 17
click at [517, 582] on div "TO Bsas Add photo" at bounding box center [624, 501] width 387 height 338
click at [489, 614] on span "[DATE]" at bounding box center [473, 612] width 31 height 15
click at [803, 289] on div "Round trip" at bounding box center [801, 288] width 15 height 15
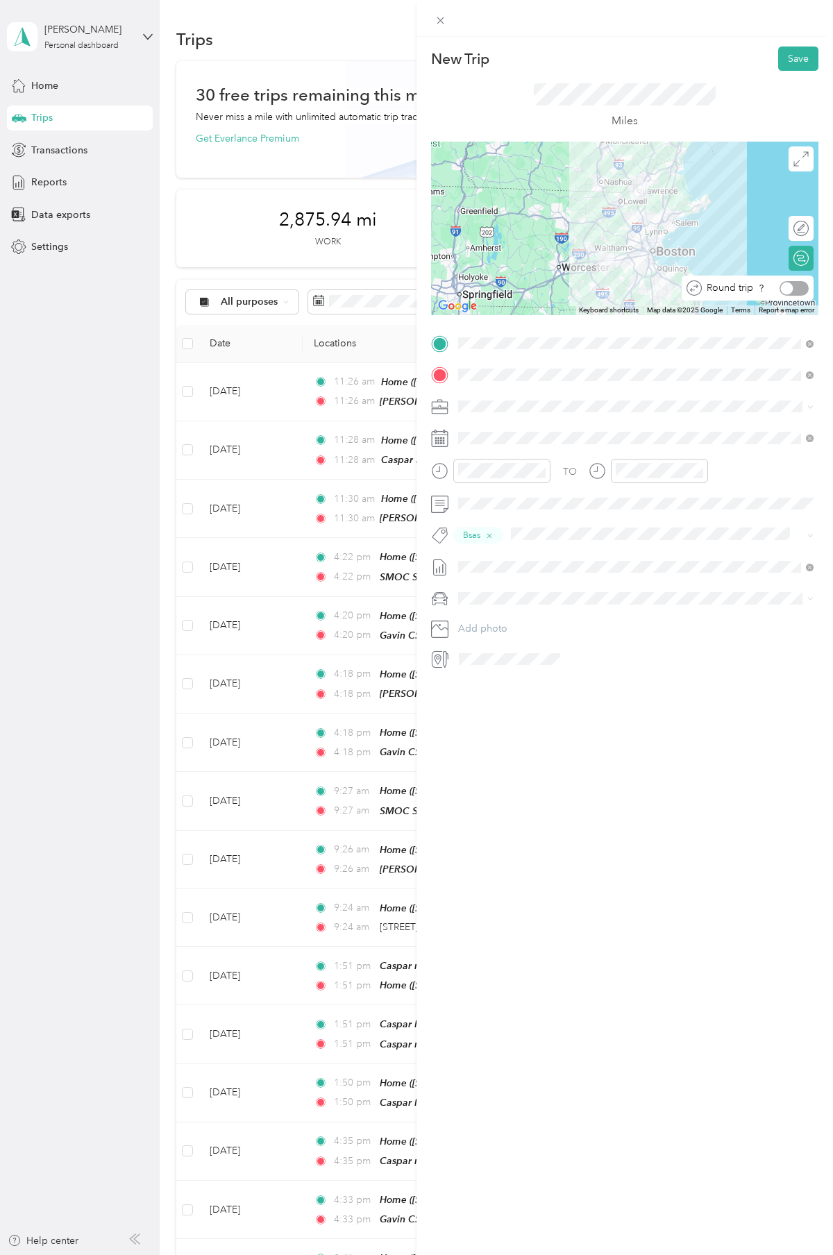
click at [794, 287] on div at bounding box center [794, 288] width 29 height 15
click at [803, 55] on button "Save" at bounding box center [798, 59] width 40 height 24
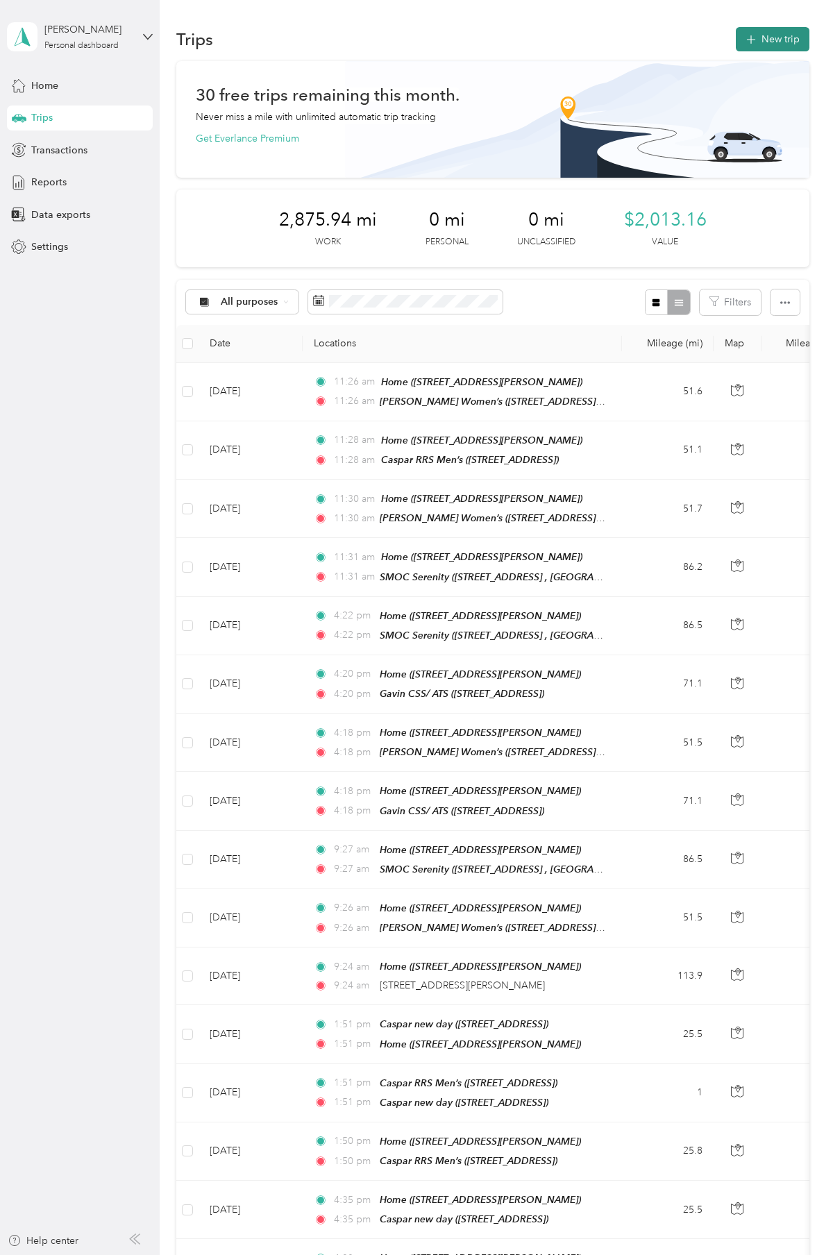
click at [778, 36] on button "New trip" at bounding box center [773, 39] width 74 height 24
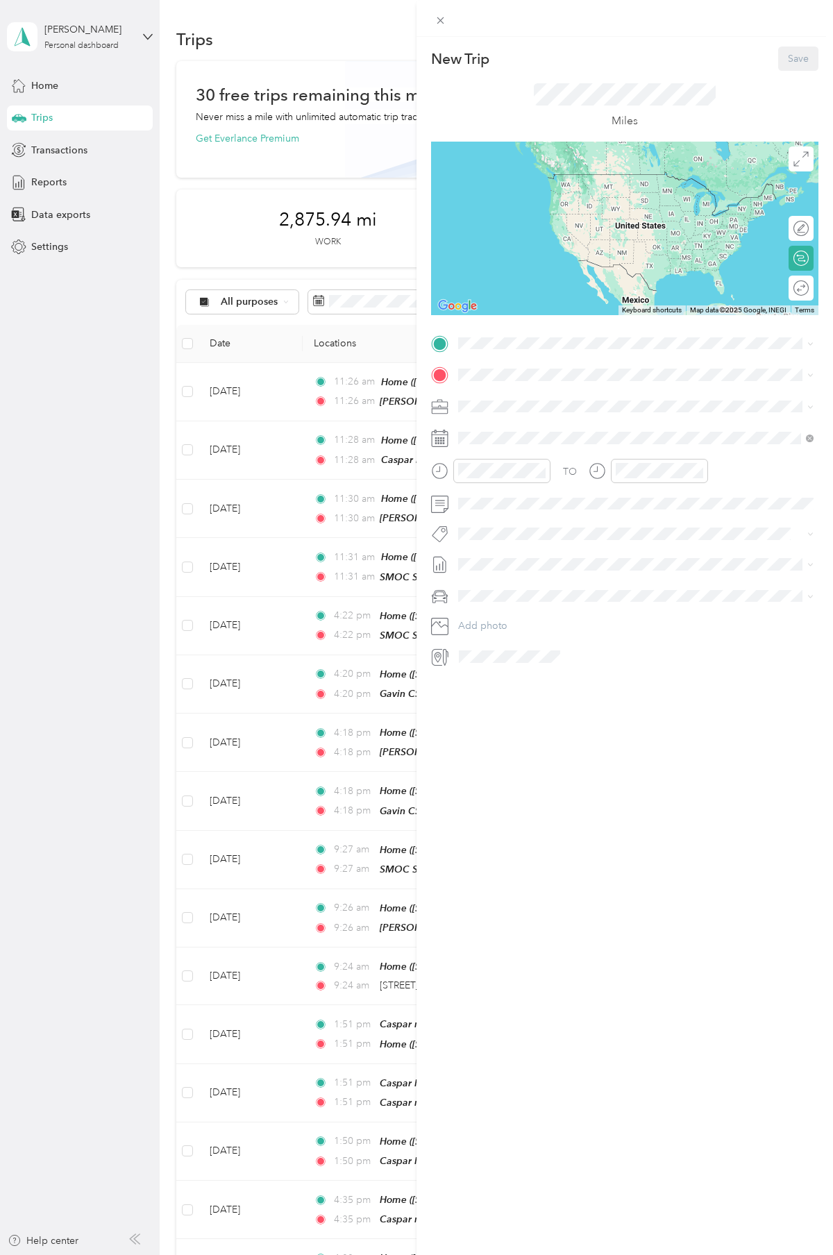
click at [519, 448] on div "Home" at bounding box center [567, 442] width 165 height 12
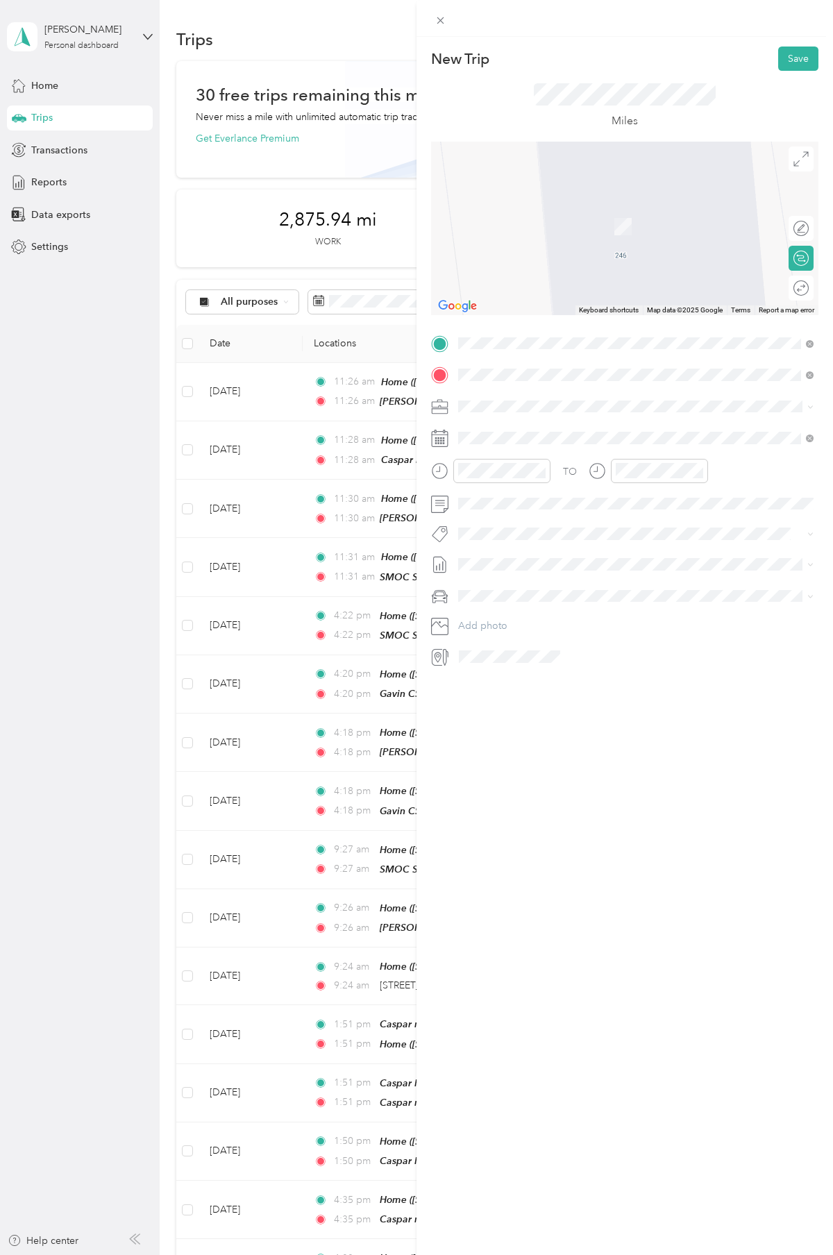
click at [537, 430] on span "[STREET_ADDRESS][US_STATE]" at bounding box center [554, 425] width 139 height 12
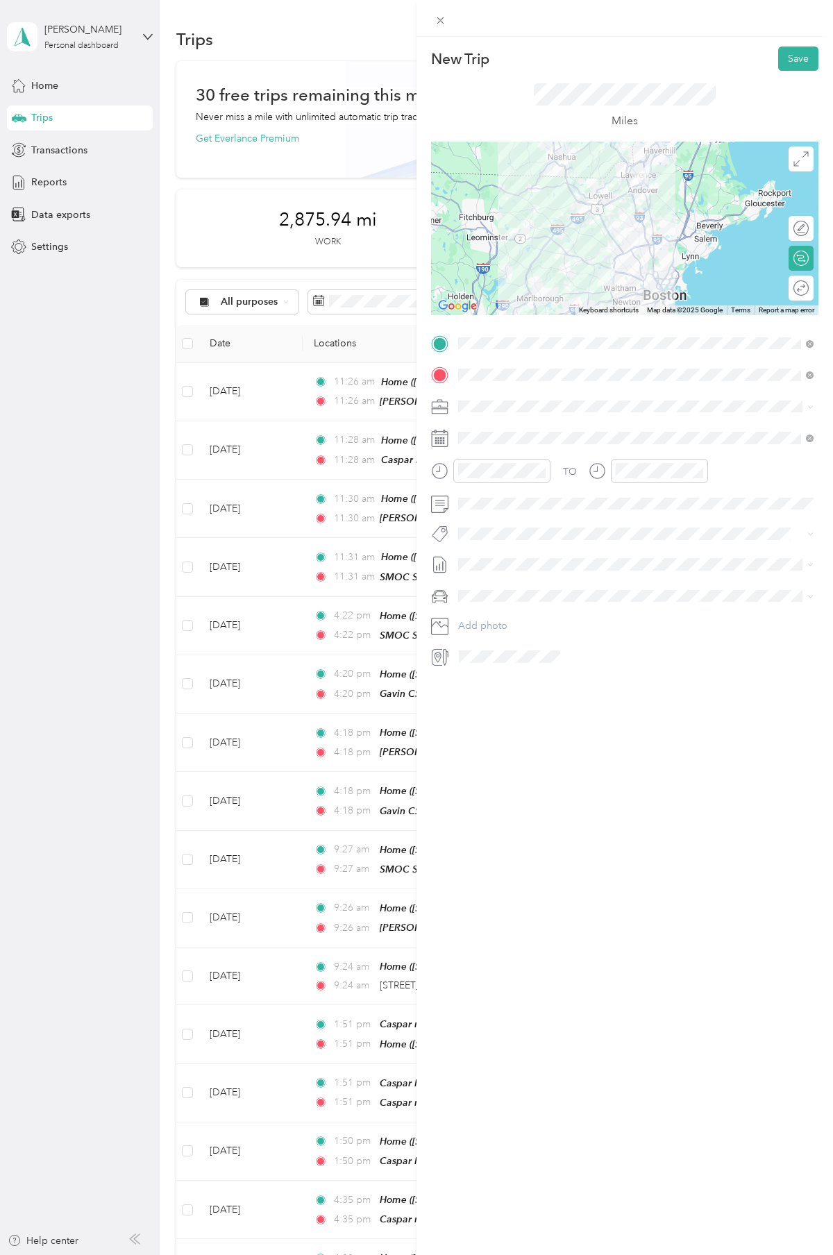
click at [809, 293] on div "Round trip" at bounding box center [809, 288] width 0 height 15
click at [798, 290] on div at bounding box center [794, 288] width 29 height 15
click at [491, 644] on li "Emo" at bounding box center [635, 638] width 365 height 27
click at [497, 573] on span at bounding box center [635, 567] width 365 height 22
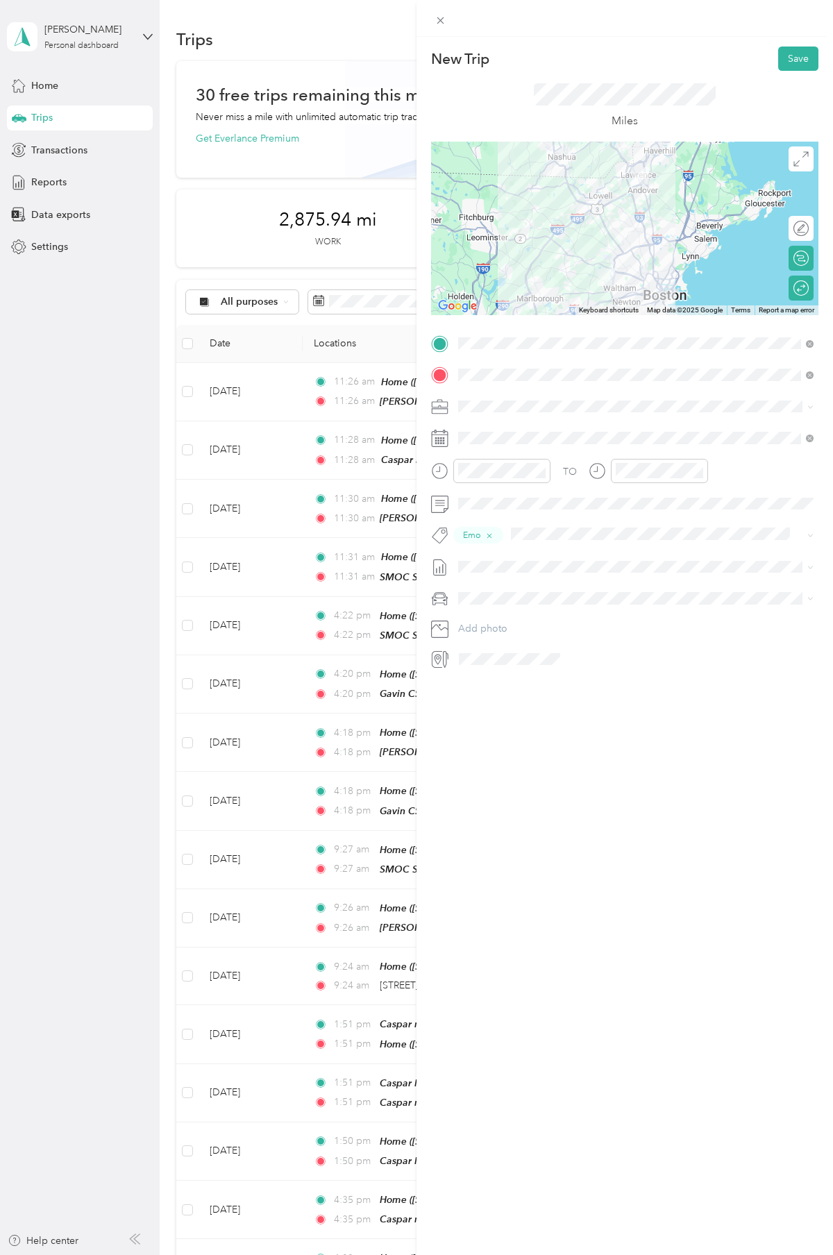
click at [485, 607] on span "[DATE]" at bounding box center [473, 612] width 31 height 15
click at [496, 422] on div "TO Emo Add photo" at bounding box center [624, 501] width 387 height 338
click at [494, 431] on span at bounding box center [635, 438] width 365 height 22
click at [490, 511] on icon at bounding box center [493, 517] width 14 height 14
click at [574, 614] on div "19" at bounding box center [577, 608] width 18 height 17
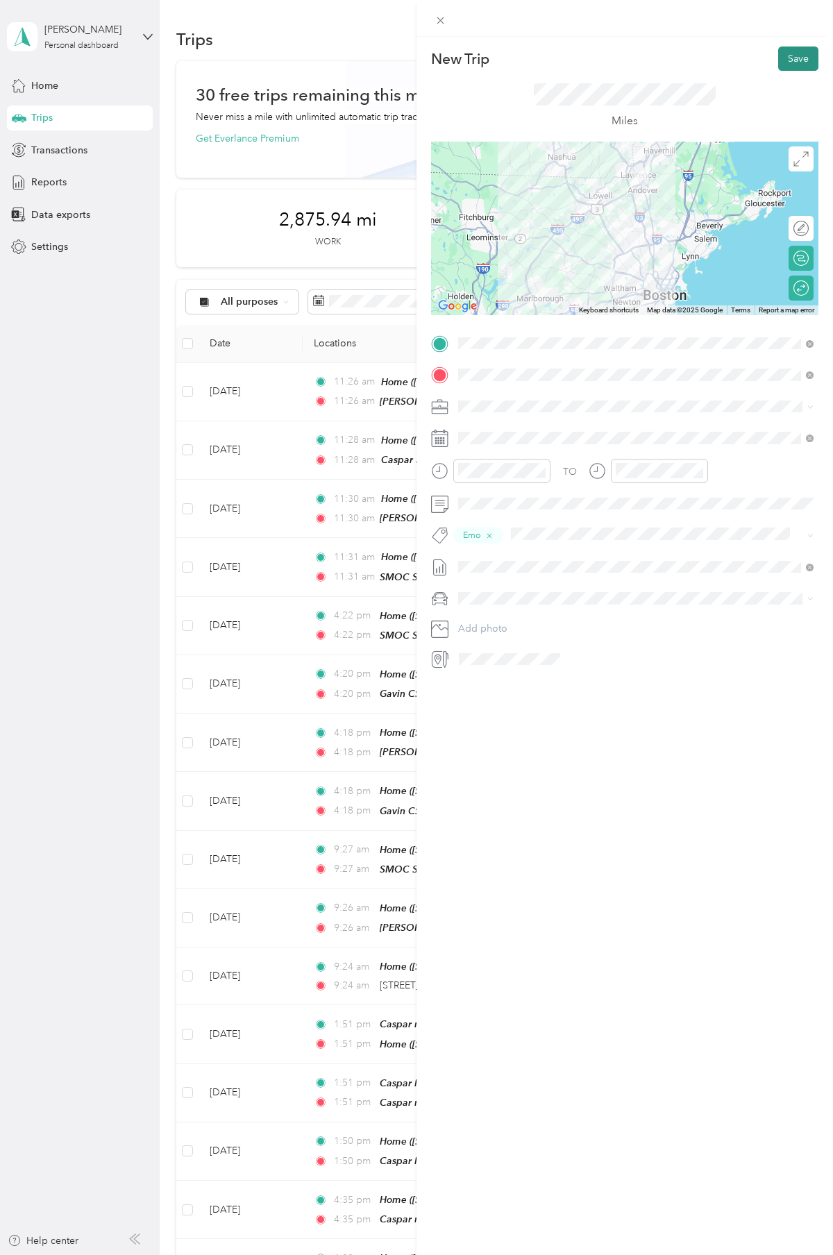
click at [799, 55] on button "Save" at bounding box center [798, 59] width 40 height 24
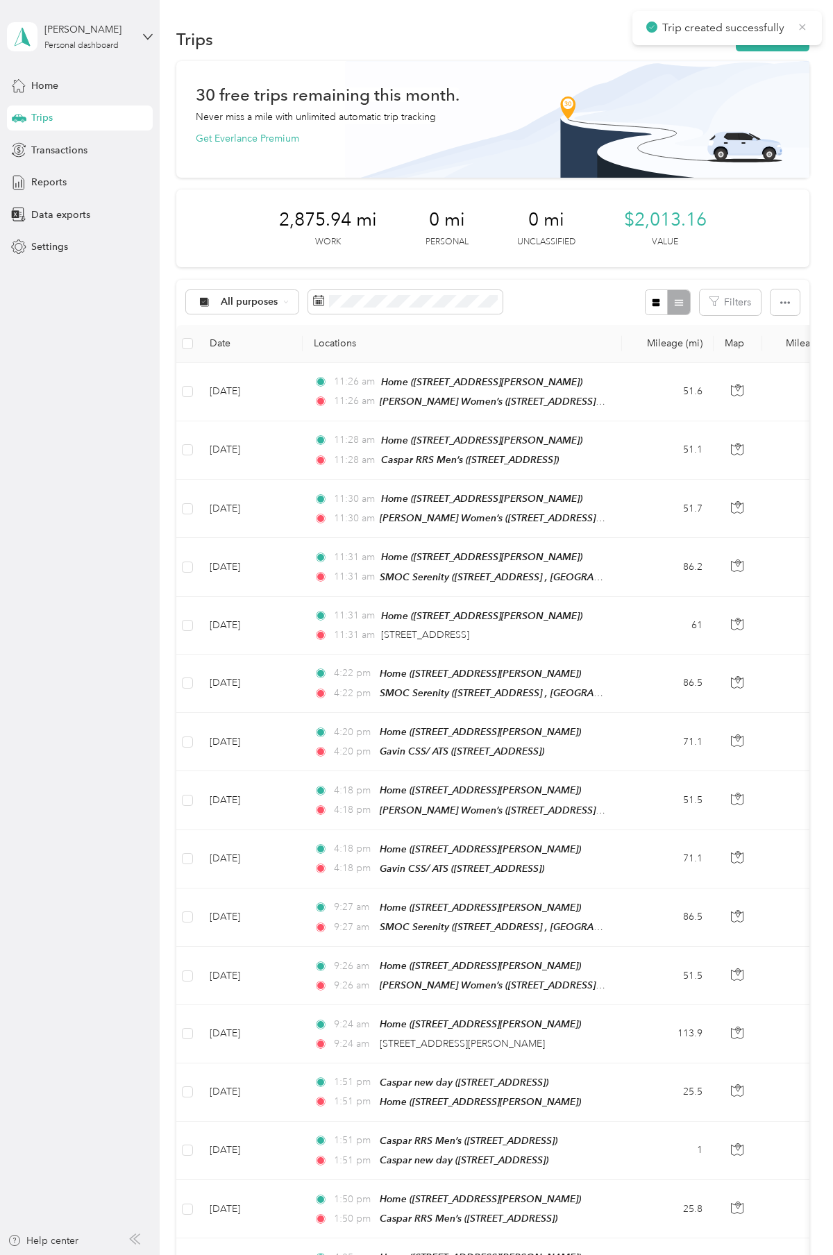
click at [804, 28] on icon at bounding box center [802, 27] width 11 height 12
click at [783, 31] on button "New trip" at bounding box center [773, 39] width 74 height 24
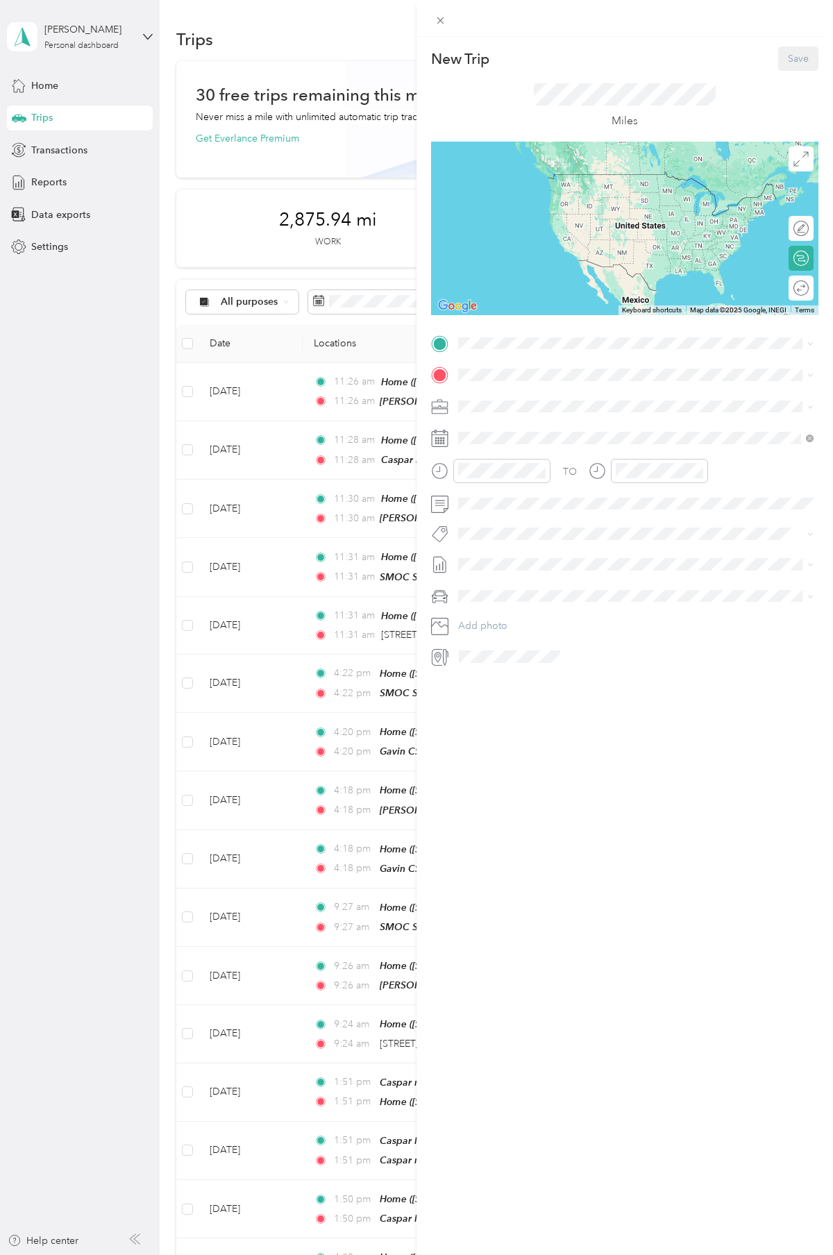
click at [499, 463] on div "Home [STREET_ADDRESS][PERSON_NAME][PERSON_NAME]" at bounding box center [567, 448] width 165 height 29
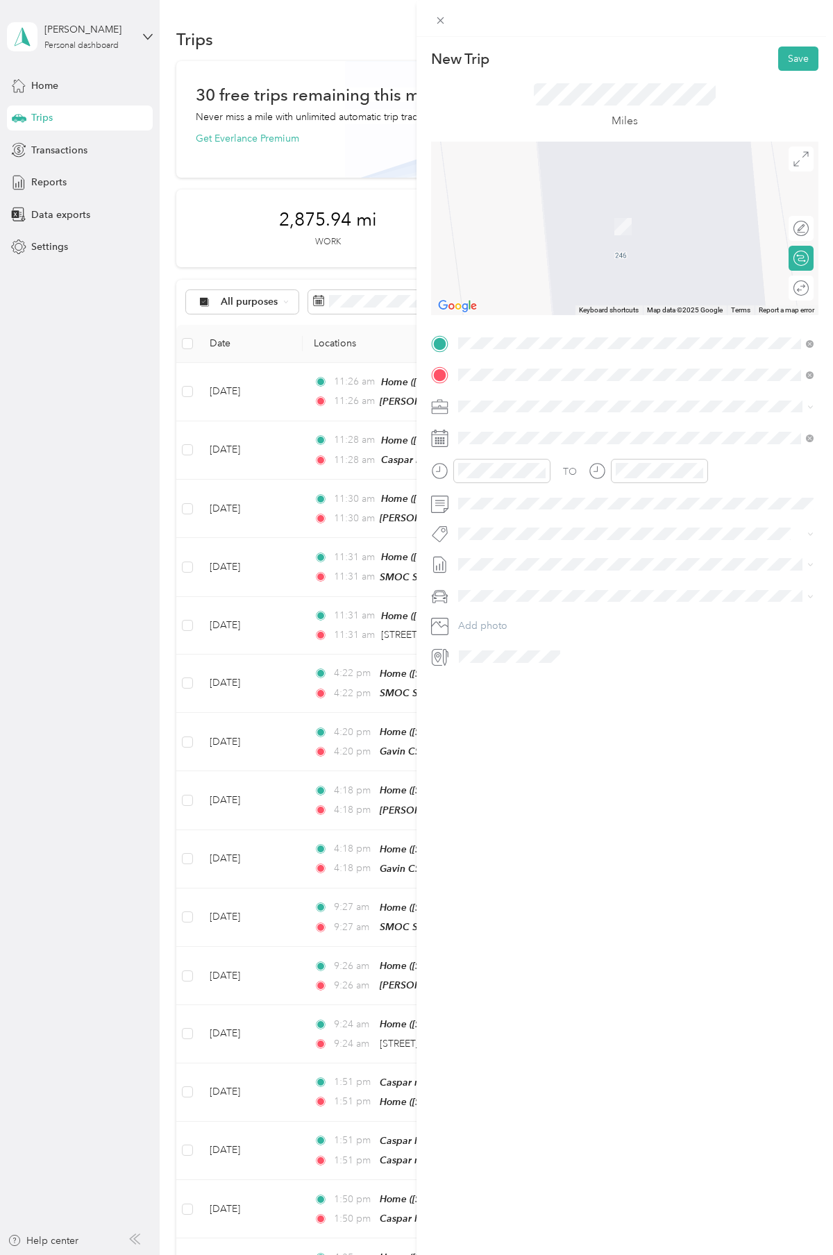
click at [506, 431] on span "[STREET_ADDRESS][US_STATE]" at bounding box center [554, 425] width 139 height 12
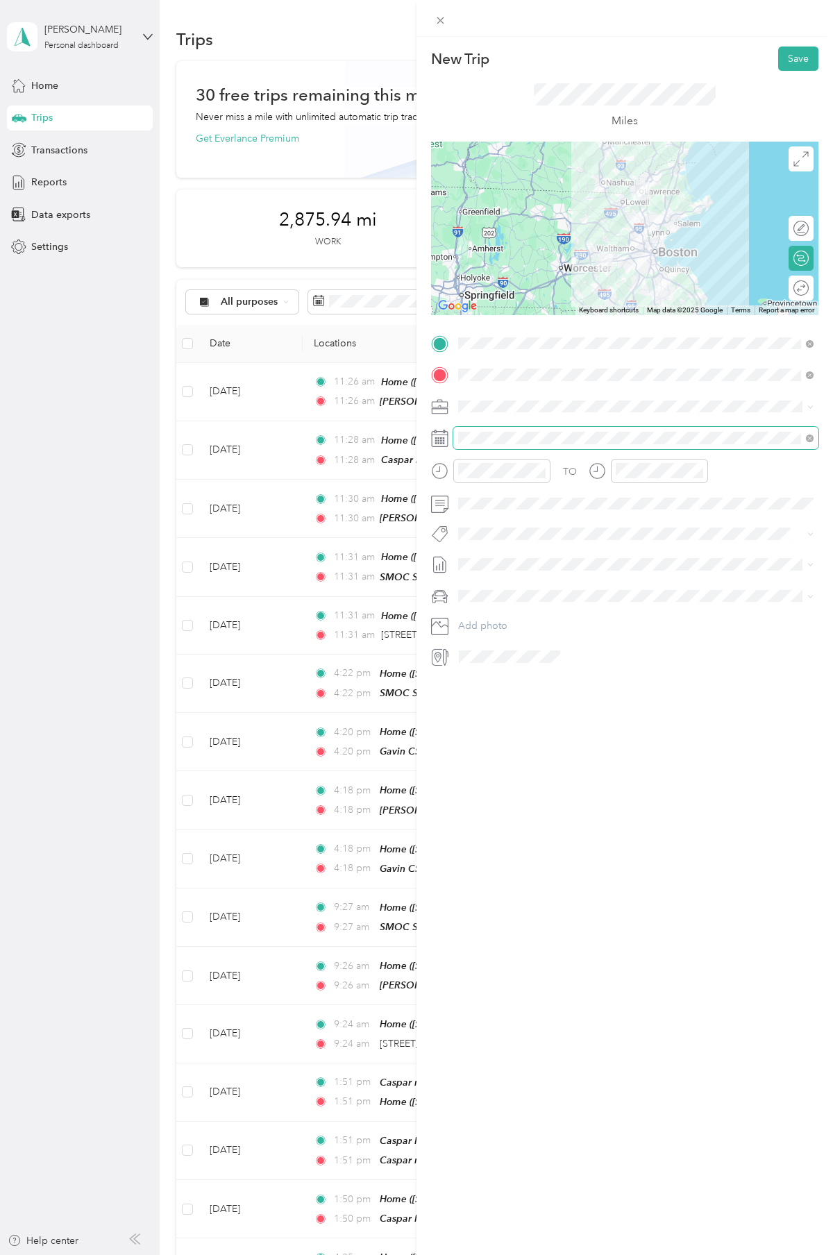
click at [505, 427] on span at bounding box center [635, 438] width 365 height 22
click at [491, 516] on icon at bounding box center [493, 517] width 14 height 14
click at [556, 589] on div "11" at bounding box center [559, 586] width 18 height 17
click at [490, 579] on button "Bsas" at bounding box center [481, 582] width 37 height 17
click at [485, 607] on span "[DATE]" at bounding box center [473, 612] width 31 height 15
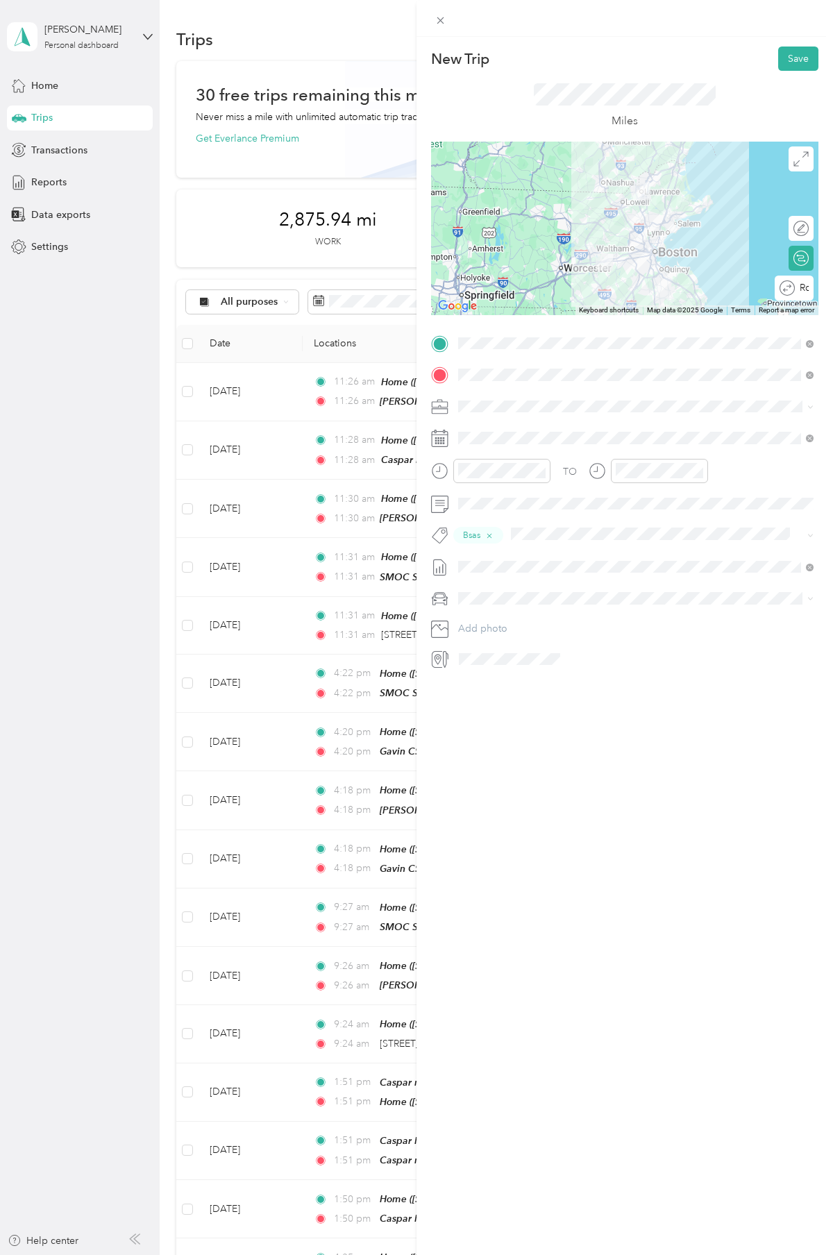
click at [730, 76] on div "Miles" at bounding box center [624, 106] width 387 height 71
click at [796, 61] on button "Save" at bounding box center [798, 59] width 40 height 24
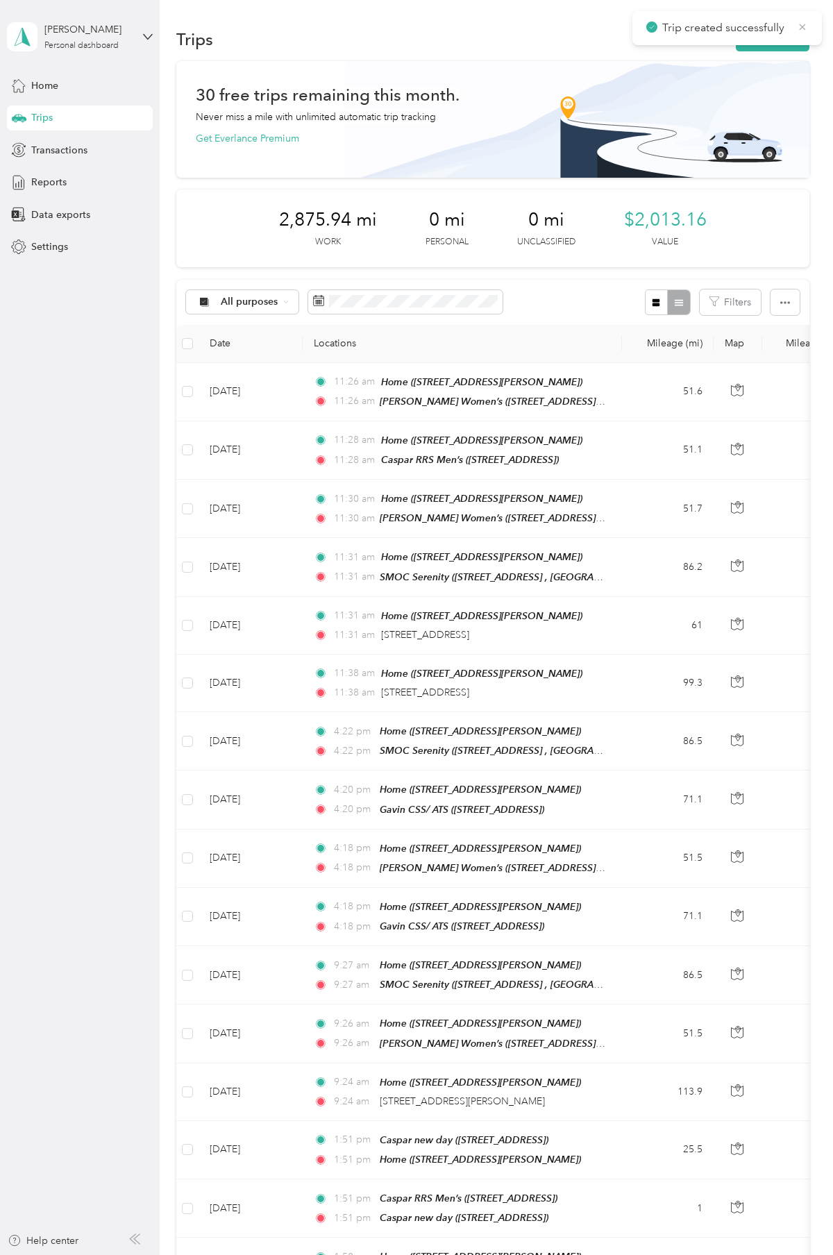
click at [802, 22] on icon at bounding box center [802, 27] width 11 height 12
click at [782, 35] on button "New trip" at bounding box center [773, 39] width 74 height 24
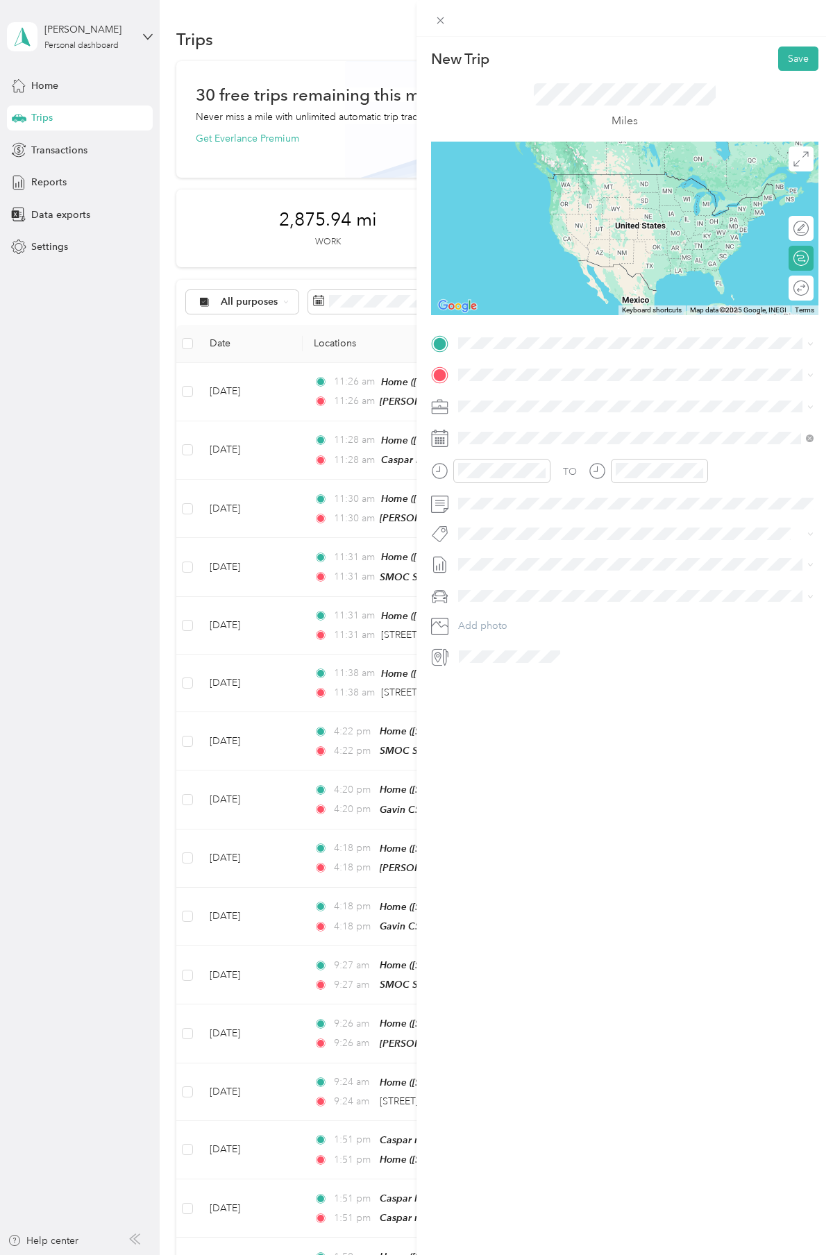
click at [500, 405] on div "Home [STREET_ADDRESS][PERSON_NAME][PERSON_NAME]" at bounding box center [567, 405] width 165 height 29
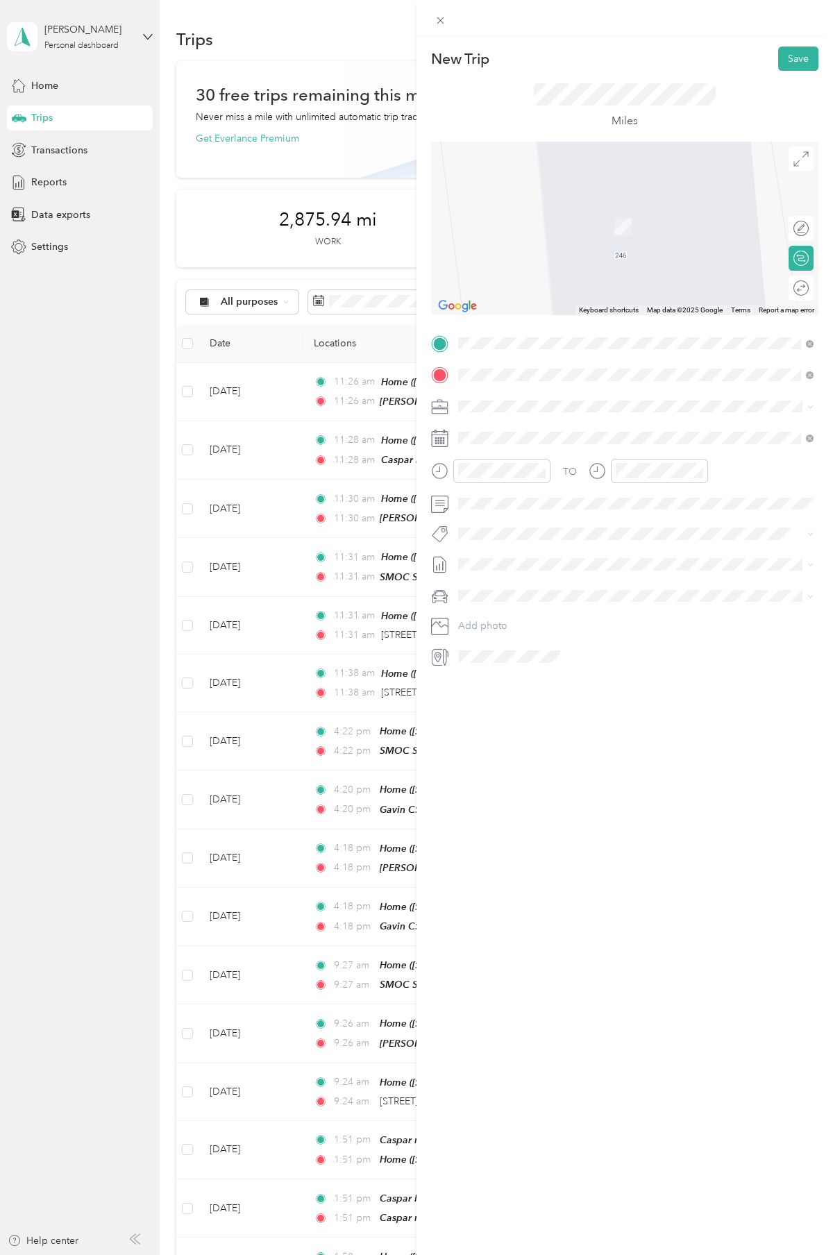
click at [496, 433] on div "[PERSON_NAME] new day [STREET_ADDRESS]" at bounding box center [529, 437] width 88 height 29
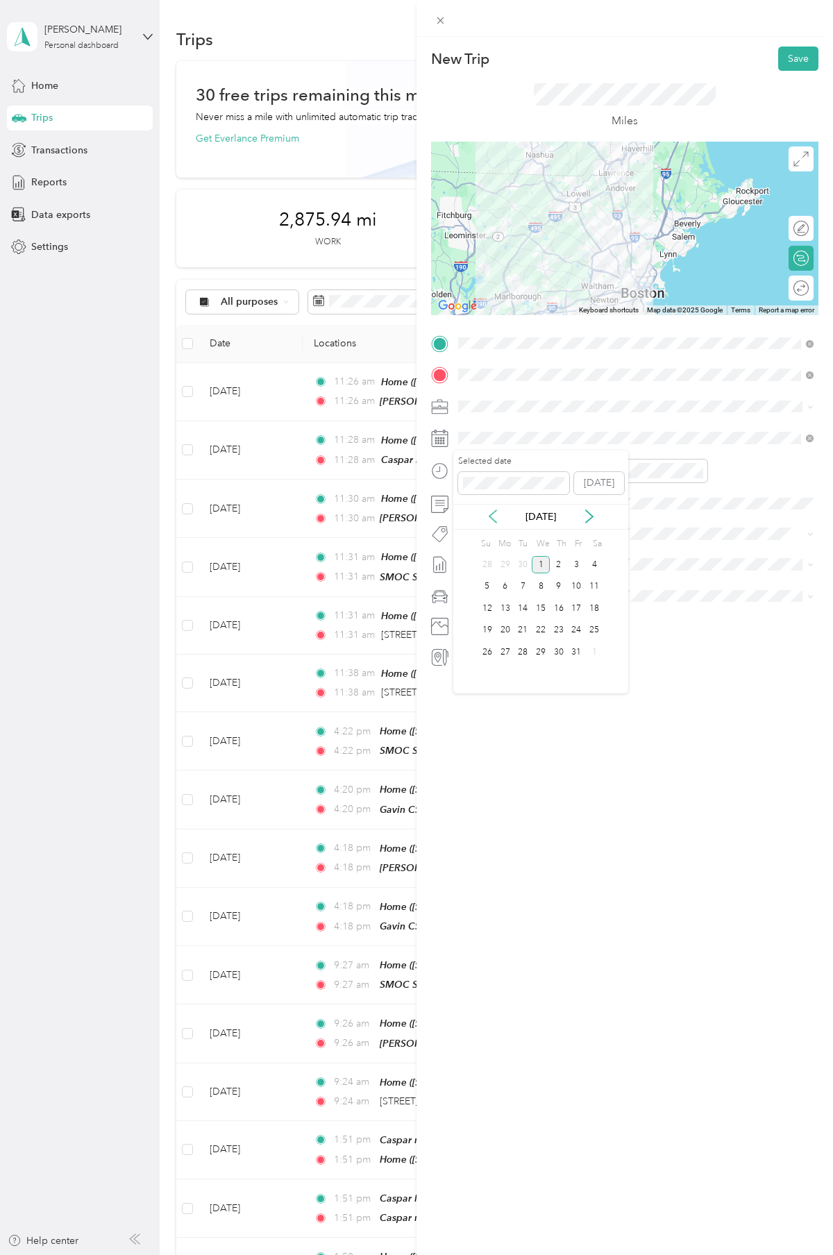
click at [486, 510] on icon at bounding box center [493, 517] width 14 height 14
click at [540, 587] on div "10" at bounding box center [541, 586] width 18 height 17
click at [482, 585] on span "Bsas" at bounding box center [481, 582] width 17 height 12
click at [482, 606] on span "[DATE]" at bounding box center [473, 612] width 31 height 15
click at [807, 287] on icon at bounding box center [800, 287] width 15 height 15
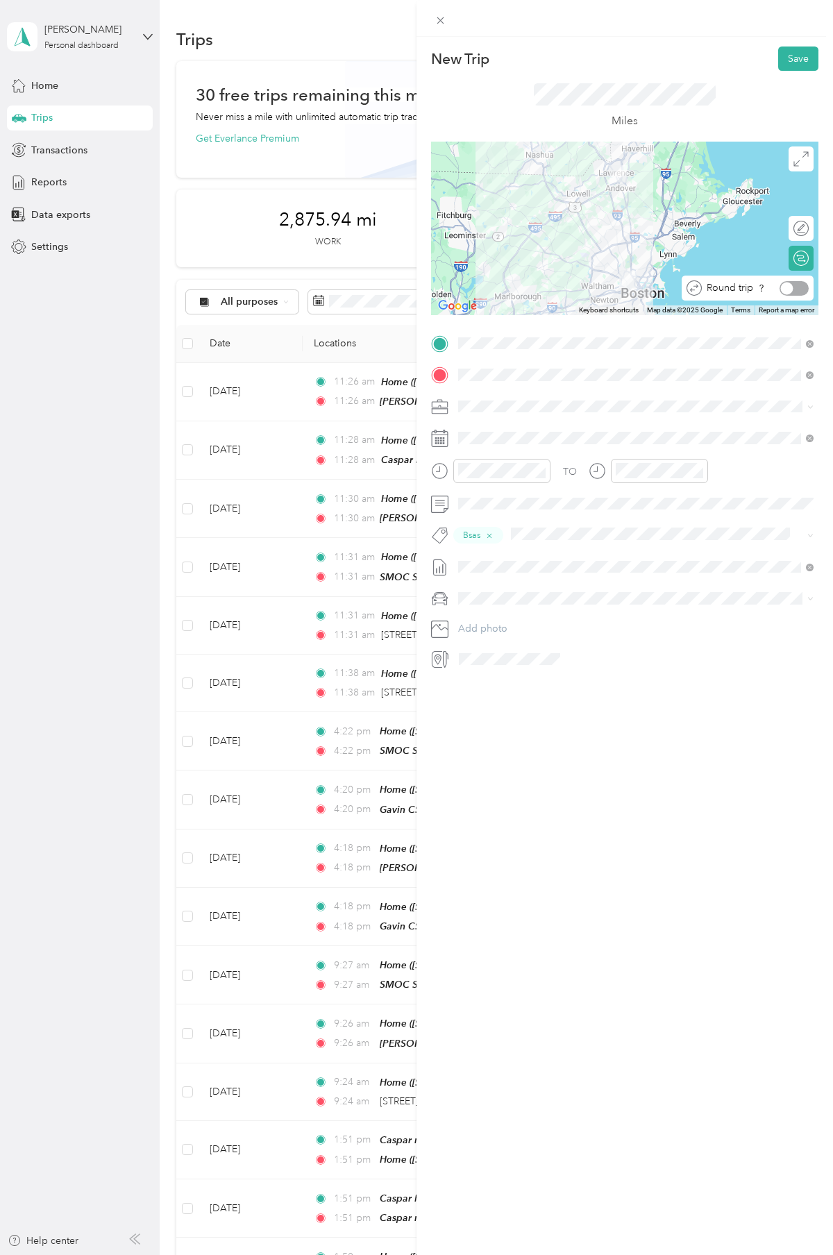
click at [799, 288] on div at bounding box center [794, 288] width 29 height 15
click at [793, 51] on button "Save" at bounding box center [798, 59] width 40 height 24
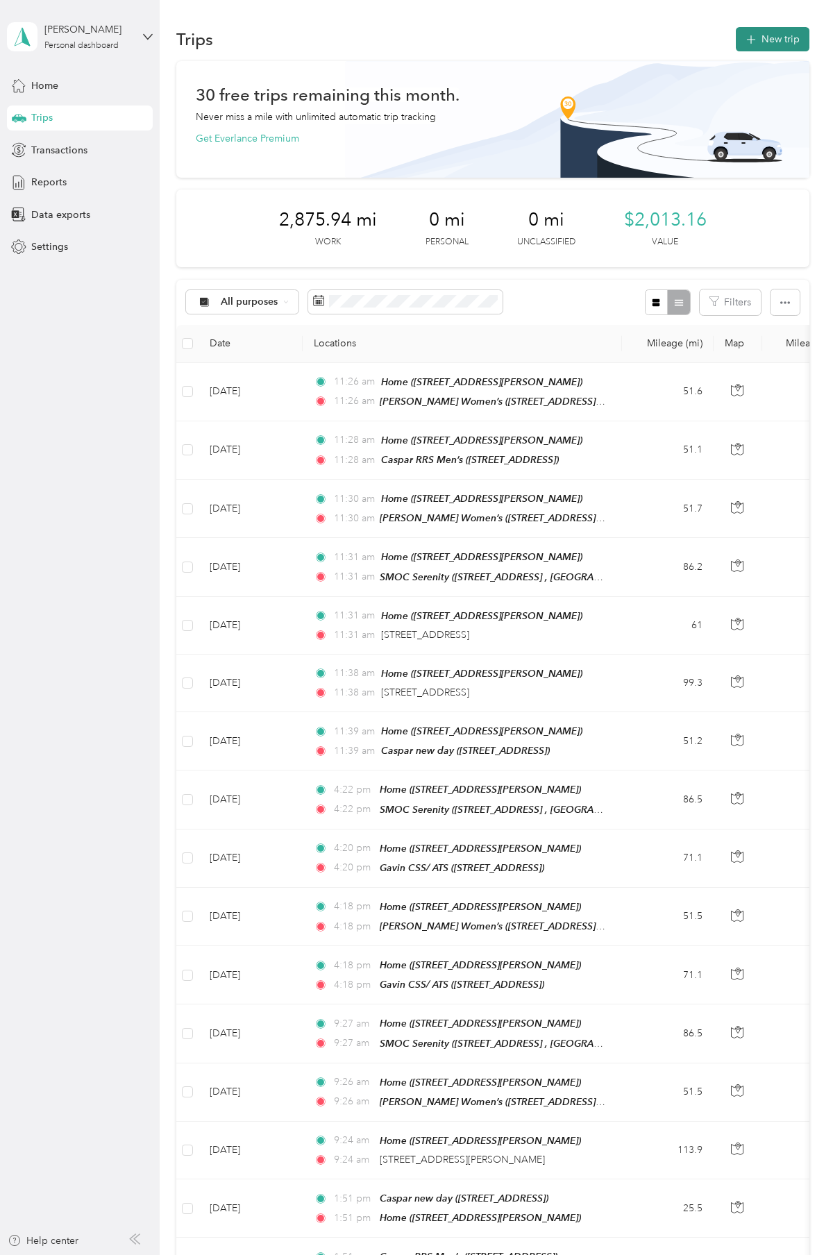
click at [792, 35] on button "New trip" at bounding box center [773, 39] width 74 height 24
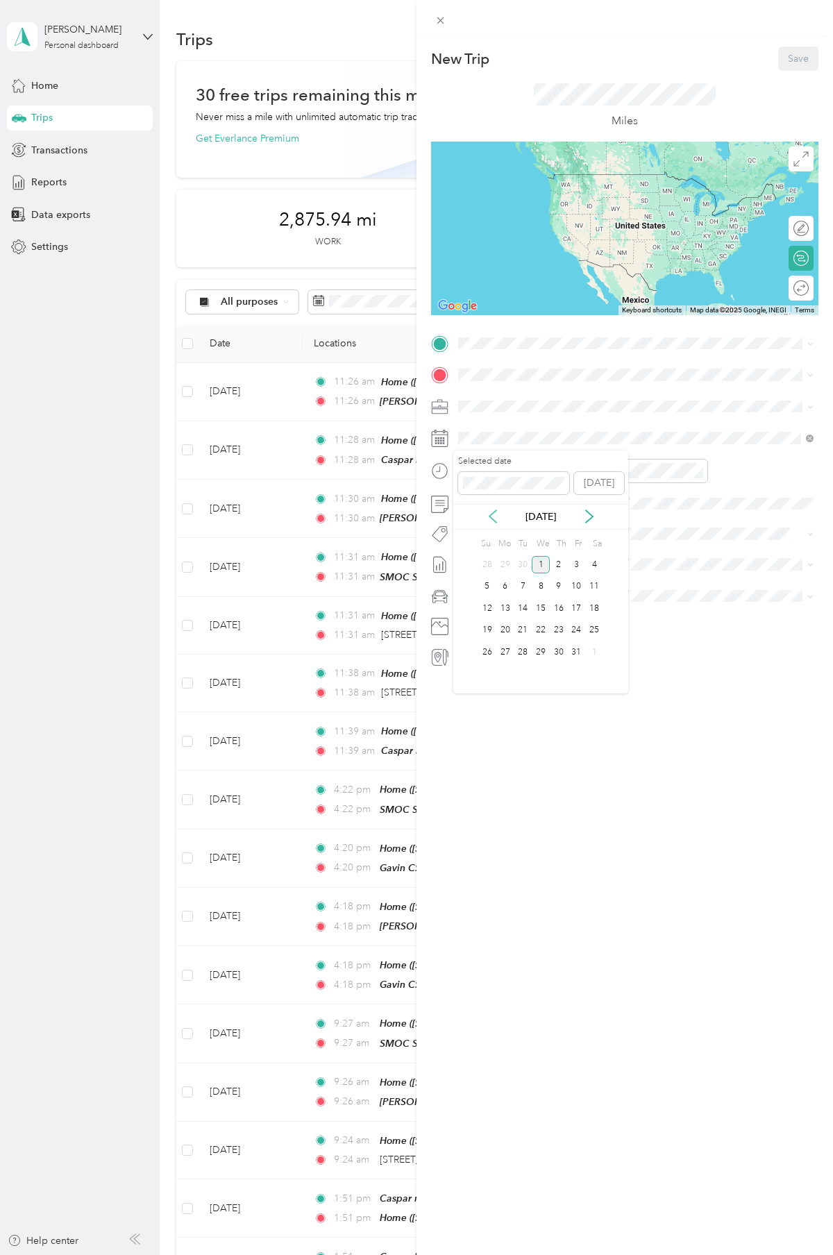
click at [499, 521] on div "[DATE]" at bounding box center [540, 517] width 175 height 15
click at [534, 584] on div "8" at bounding box center [541, 586] width 18 height 17
click at [486, 462] on div "Home [STREET_ADDRESS][PERSON_NAME][PERSON_NAME]" at bounding box center [567, 450] width 165 height 29
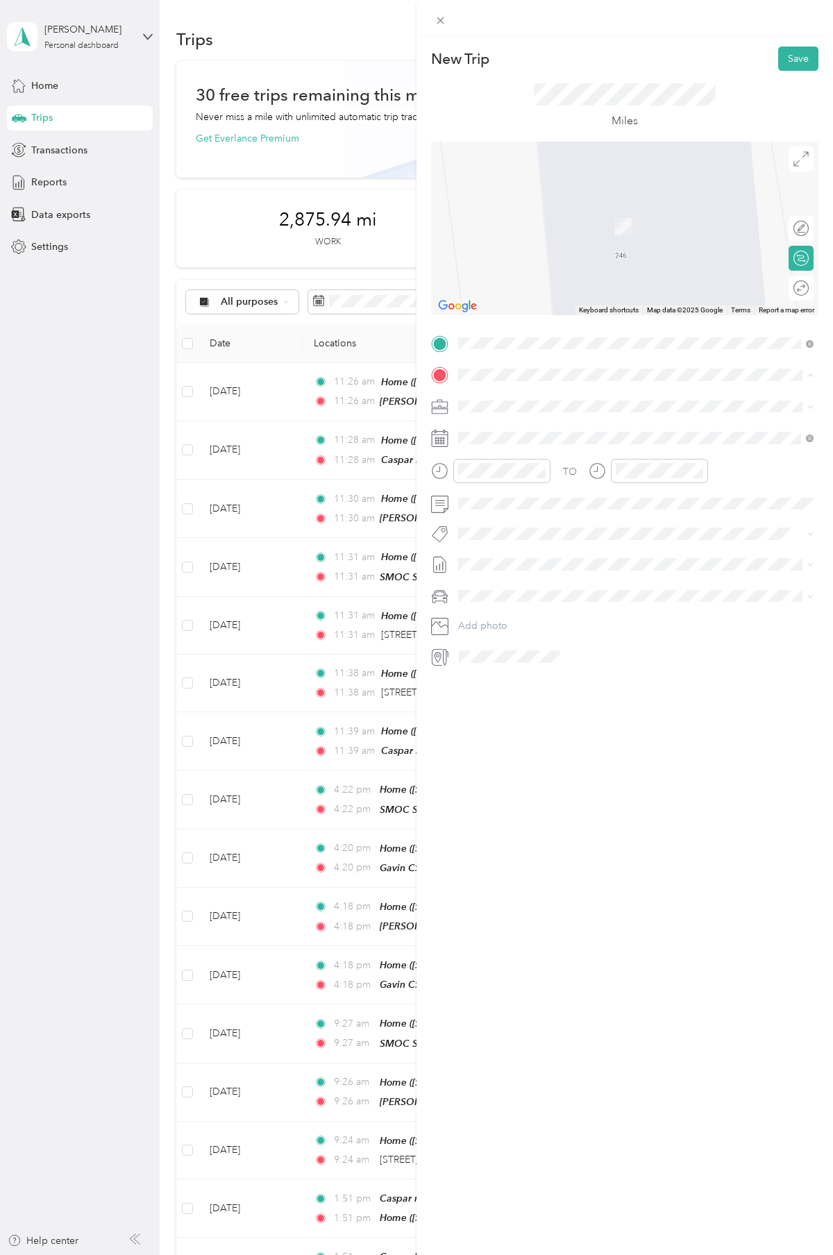
click at [504, 539] on span "[STREET_ADDRESS][PERSON_NAME]" at bounding box center [567, 533] width 165 height 12
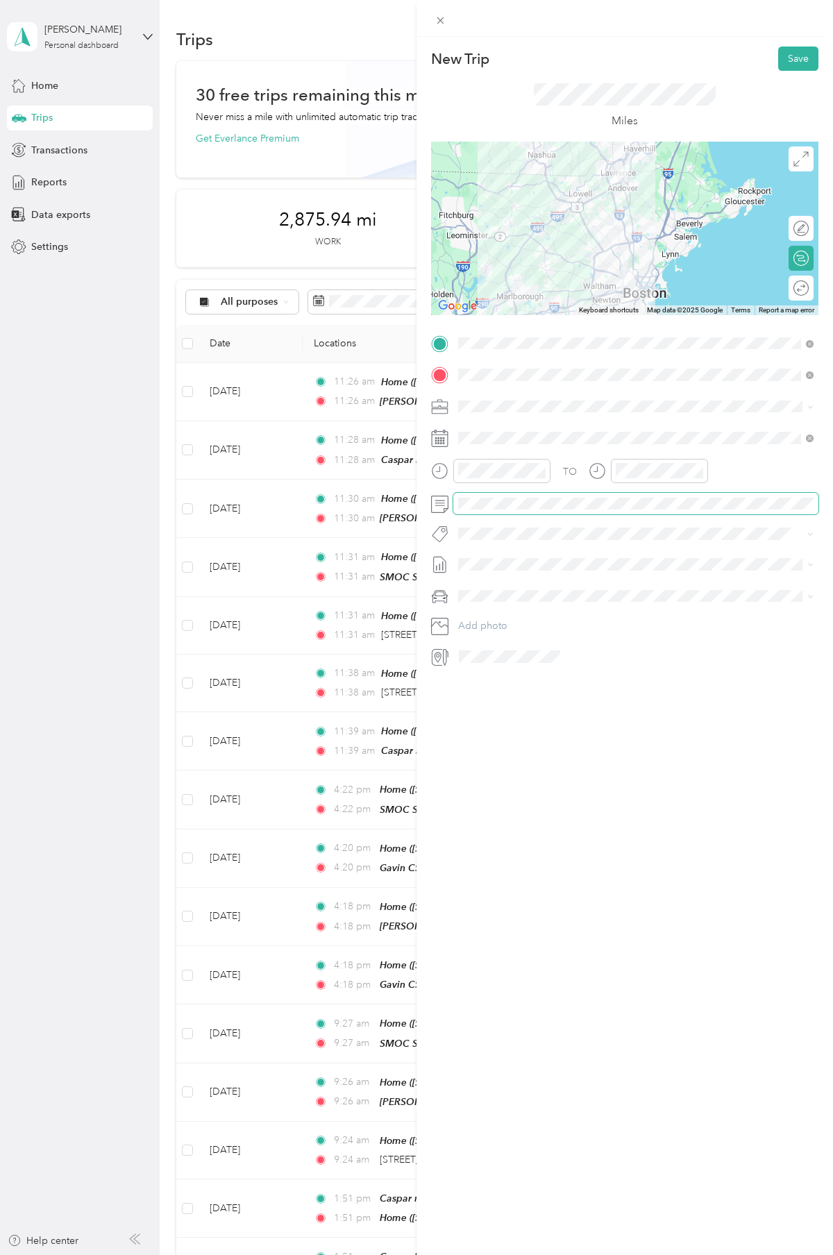
click at [486, 510] on span at bounding box center [635, 504] width 365 height 22
click at [512, 522] on div "TO Add photo" at bounding box center [624, 499] width 387 height 335
click at [481, 587] on span "Bsas" at bounding box center [481, 585] width 17 height 12
click at [485, 616] on span "[DATE]" at bounding box center [473, 612] width 31 height 15
click at [806, 287] on div "Round trip" at bounding box center [801, 288] width 25 height 25
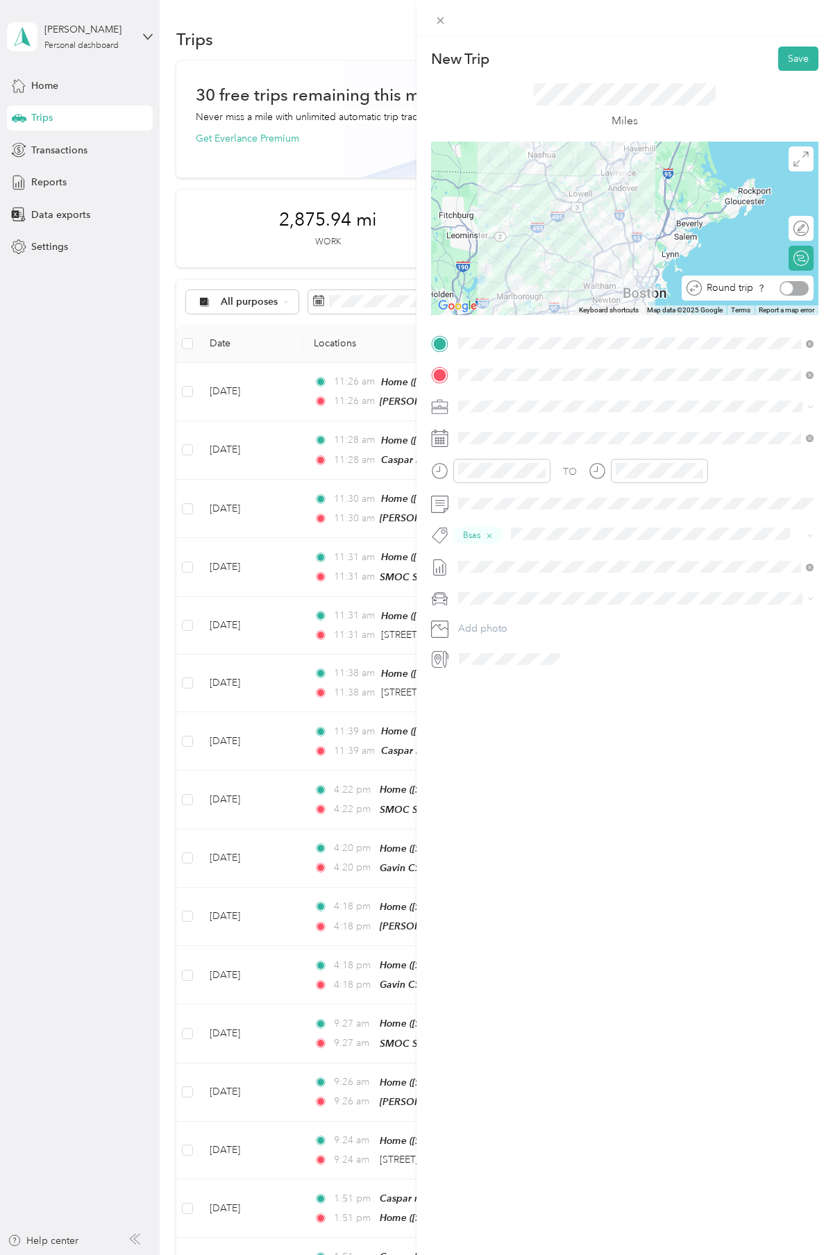
click at [795, 285] on div at bounding box center [794, 288] width 29 height 15
click at [812, 58] on button "Save" at bounding box center [798, 59] width 40 height 24
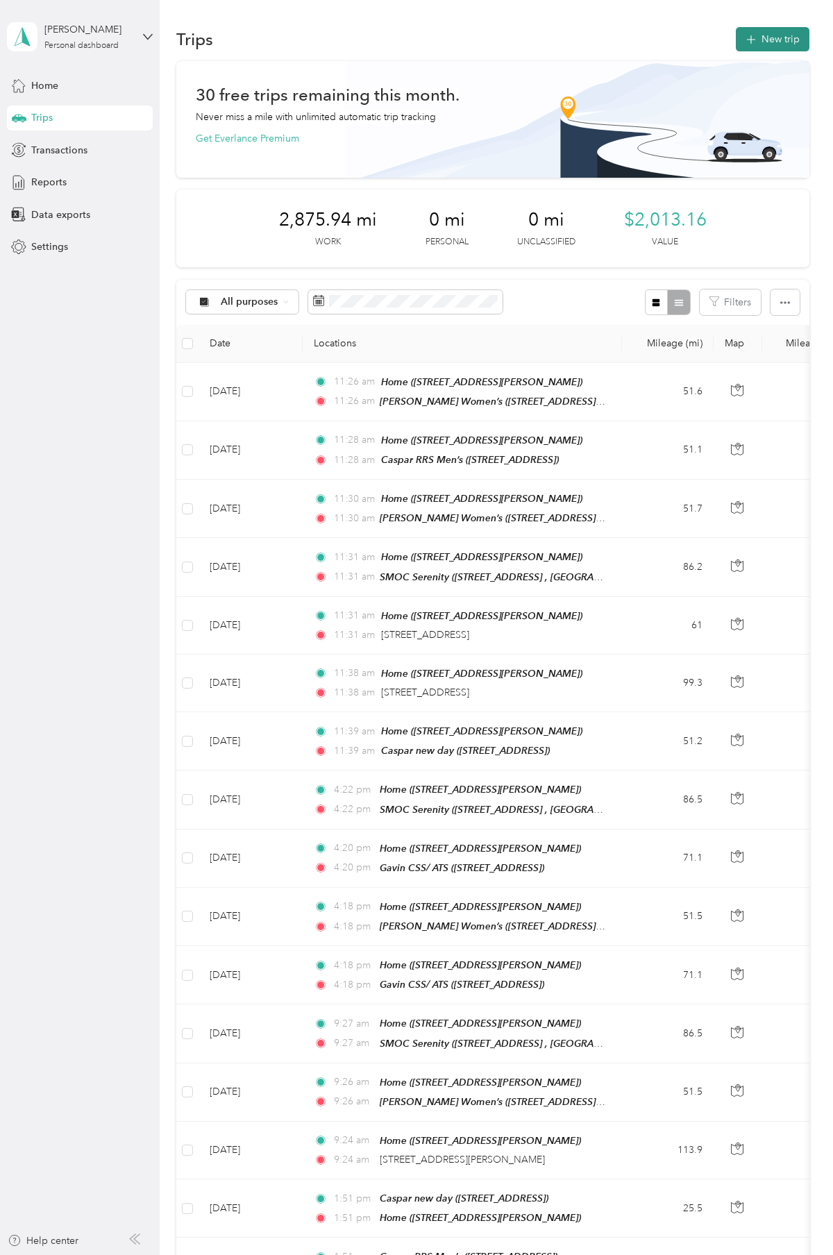
click at [789, 42] on button "New trip" at bounding box center [773, 39] width 74 height 24
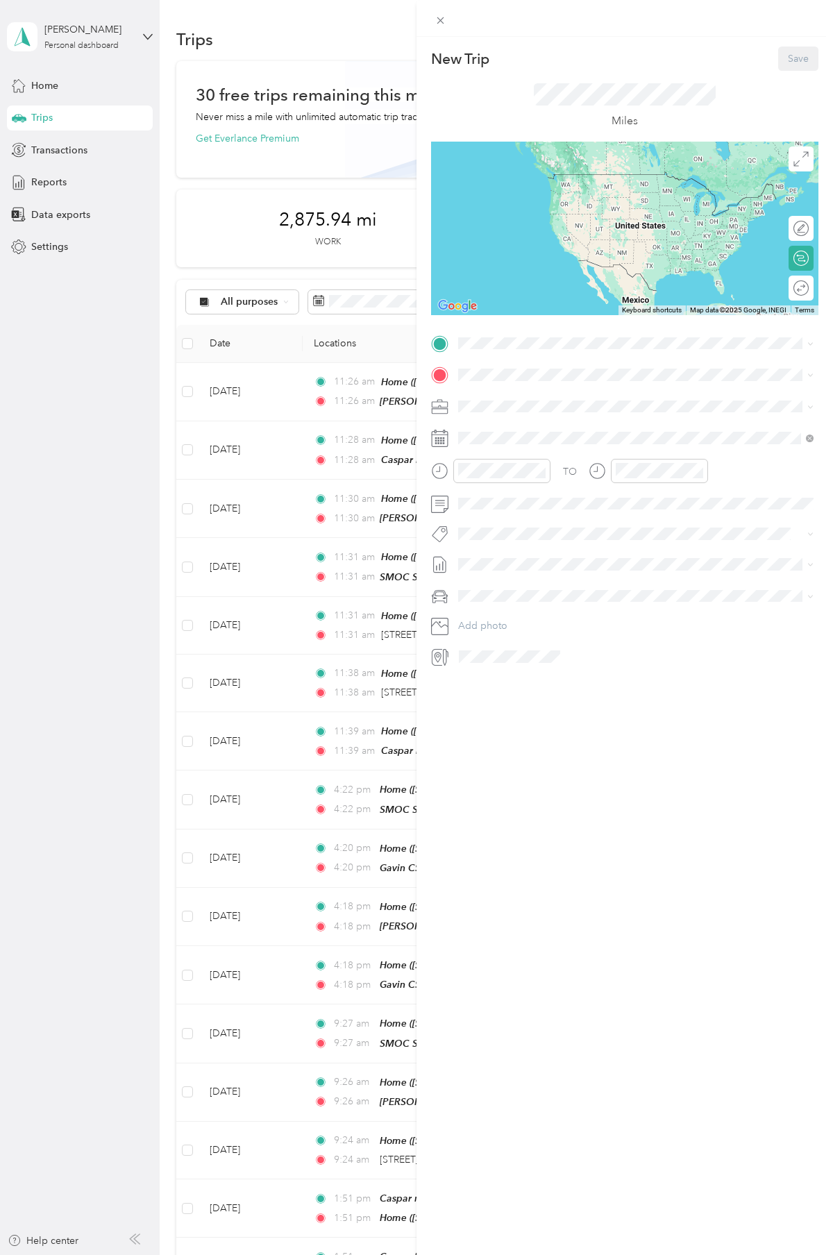
click at [495, 448] on strong "Home" at bounding box center [498, 442] width 27 height 12
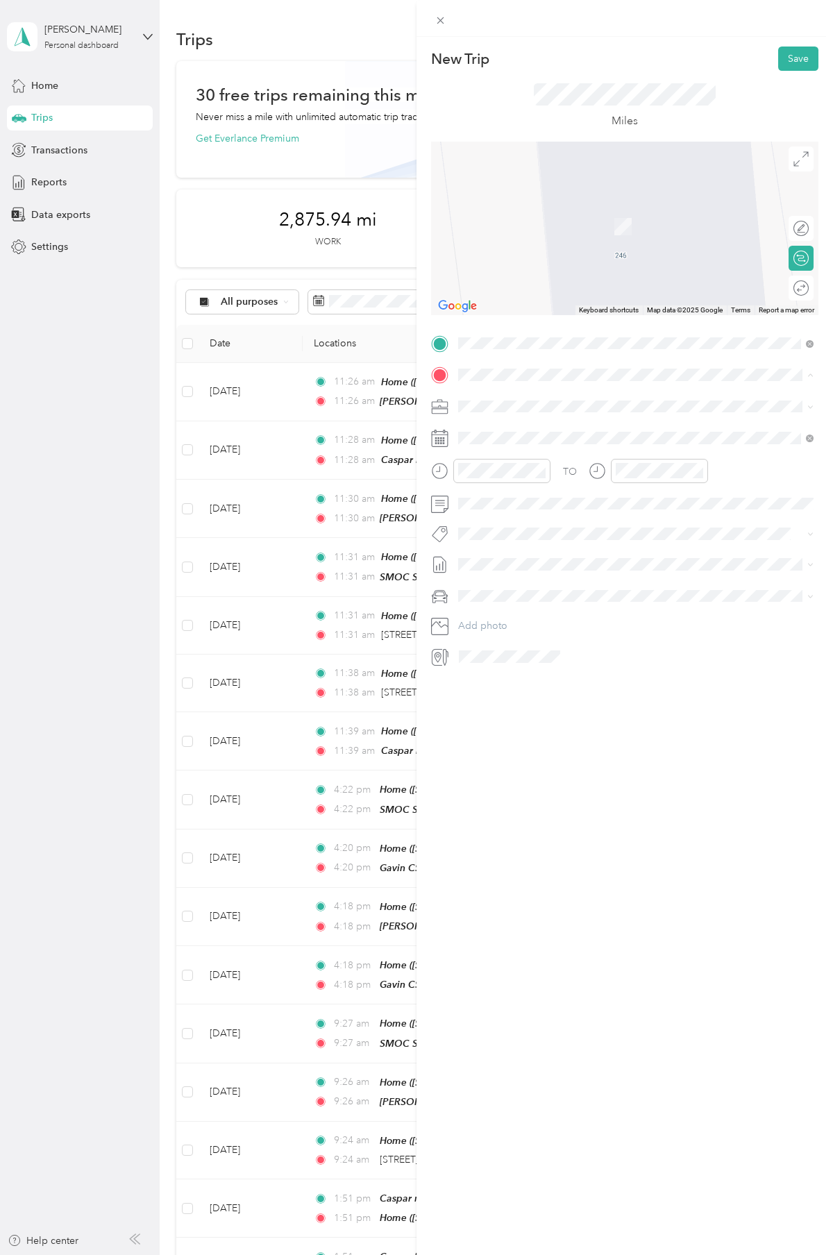
click at [505, 539] on span "[STREET_ADDRESS][PERSON_NAME]" at bounding box center [567, 533] width 165 height 12
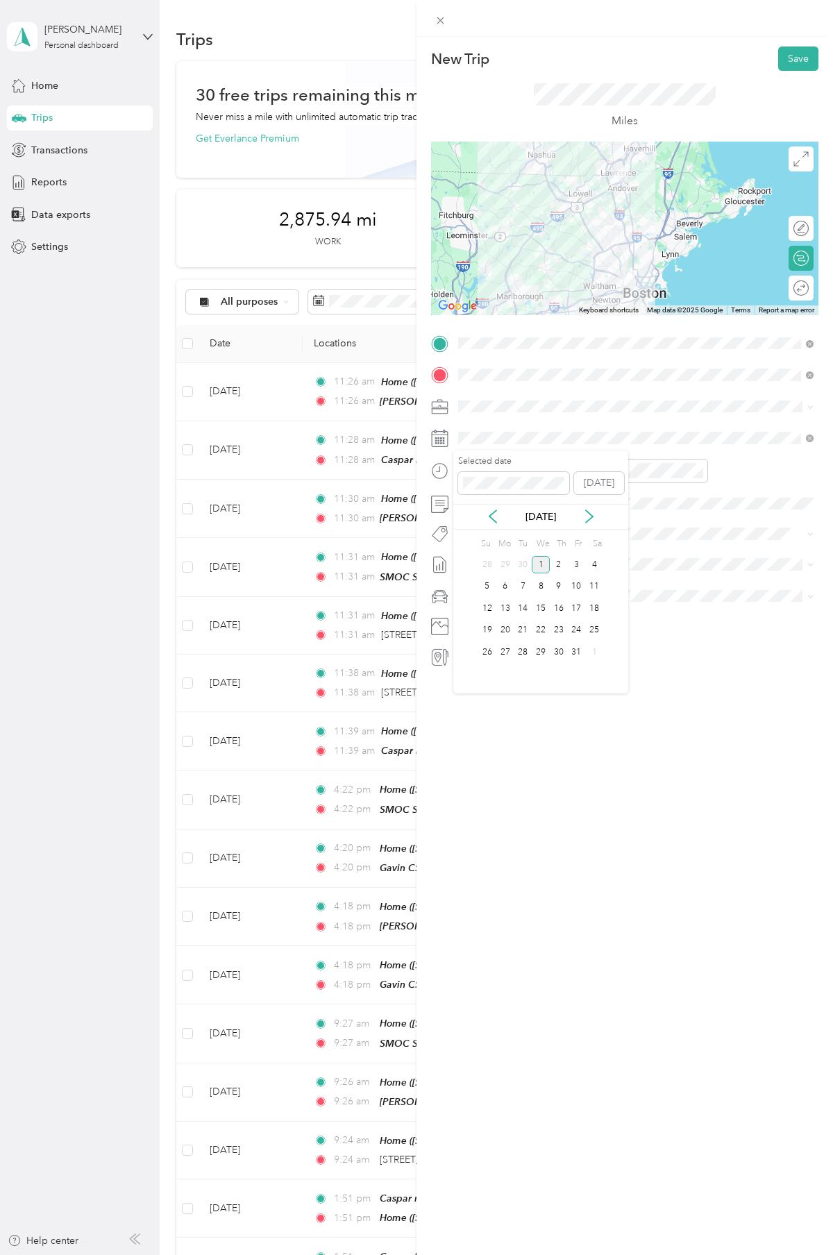
click at [494, 504] on div "[DATE]" at bounding box center [540, 517] width 175 height 26
click at [493, 510] on icon at bounding box center [493, 517] width 14 height 14
click at [505, 584] on div "8" at bounding box center [505, 586] width 18 height 17
click at [500, 580] on div "Bsas" at bounding box center [636, 584] width 346 height 17
click at [807, 287] on div "Round trip" at bounding box center [801, 288] width 25 height 25
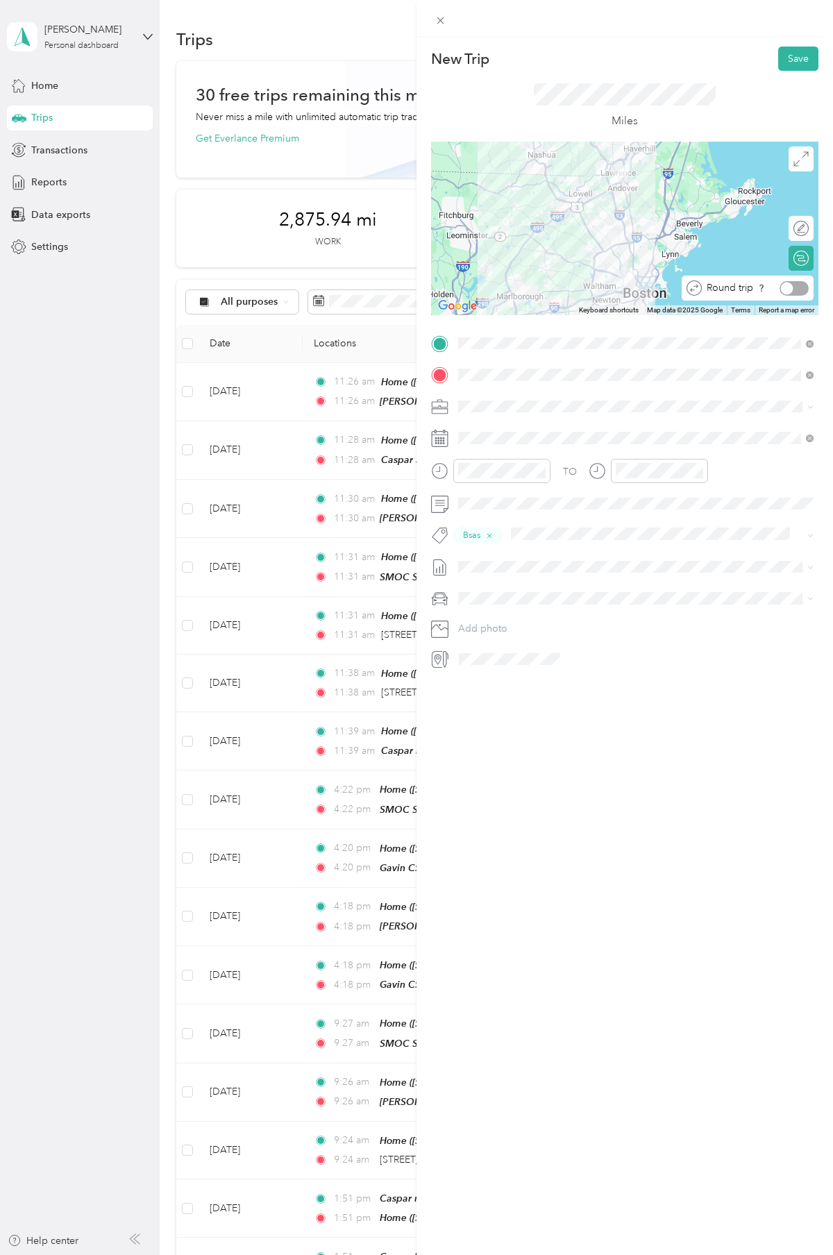
click at [800, 287] on div at bounding box center [794, 288] width 29 height 15
click at [484, 573] on span at bounding box center [635, 567] width 365 height 22
click at [505, 576] on span at bounding box center [635, 567] width 365 height 22
click at [478, 612] on span "[DATE]" at bounding box center [473, 612] width 31 height 15
click at [802, 58] on button "Save" at bounding box center [798, 59] width 40 height 24
